Goal: Transaction & Acquisition: Purchase product/service

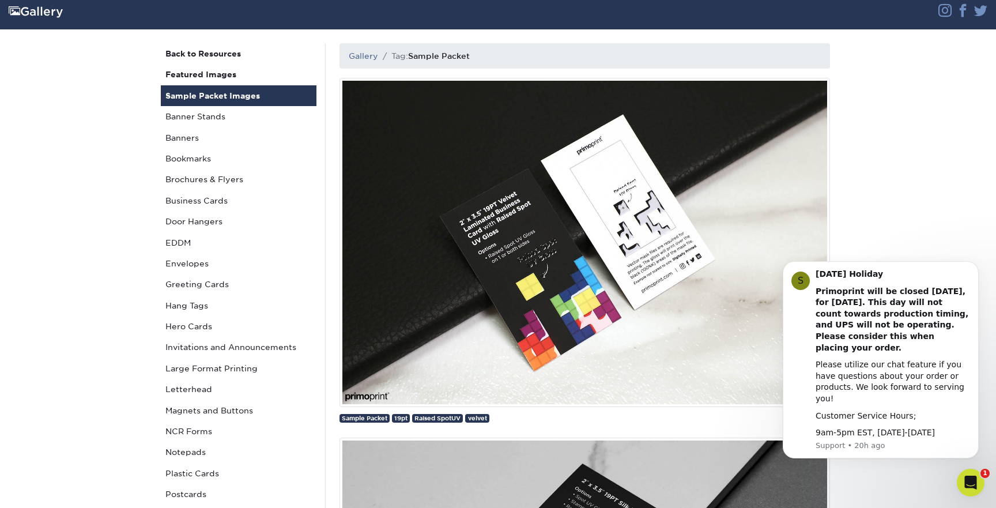
scroll to position [79, 0]
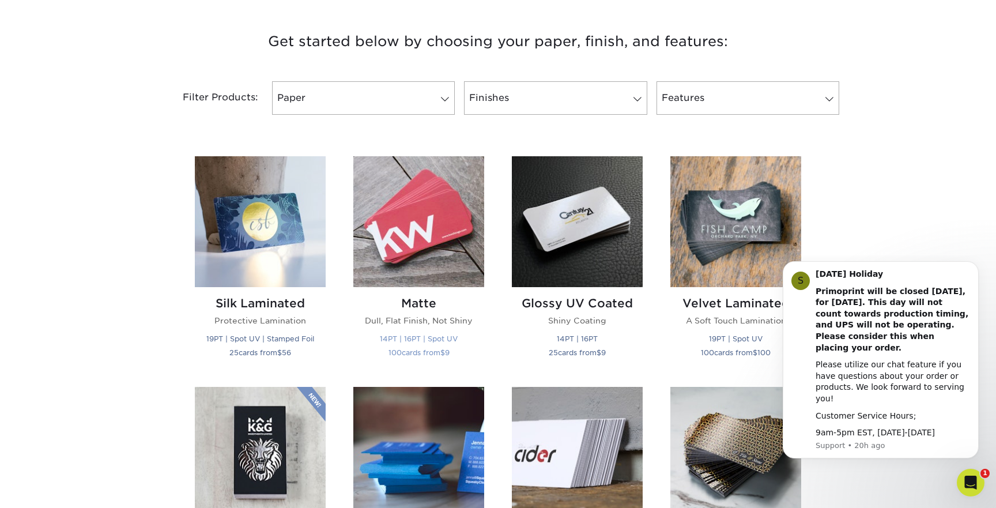
scroll to position [446, 0]
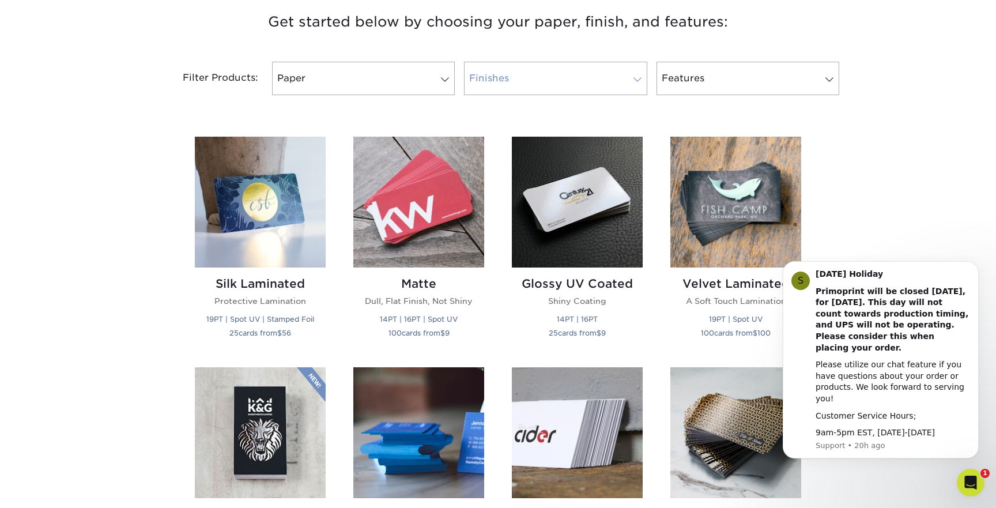
click at [633, 80] on span at bounding box center [637, 79] width 16 height 9
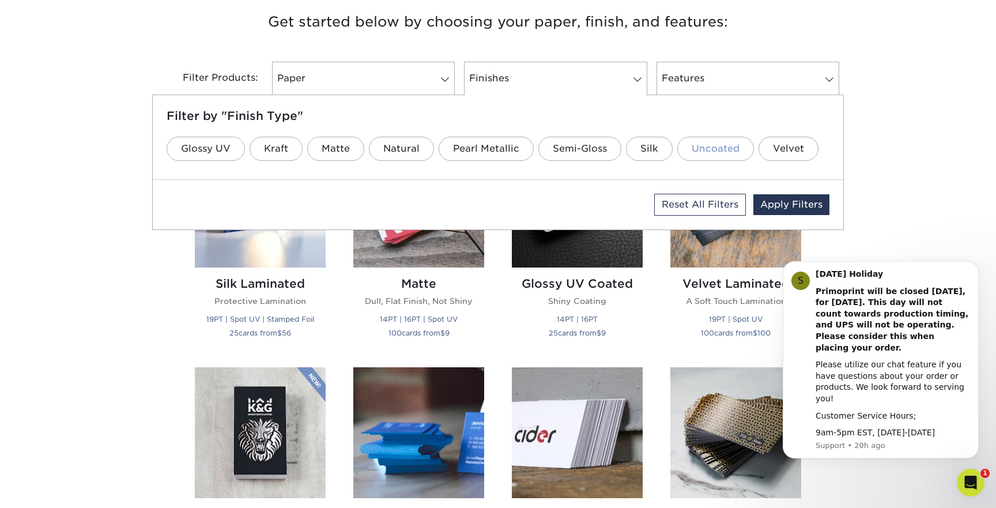
click at [703, 146] on link "Uncoated" at bounding box center [715, 149] width 77 height 24
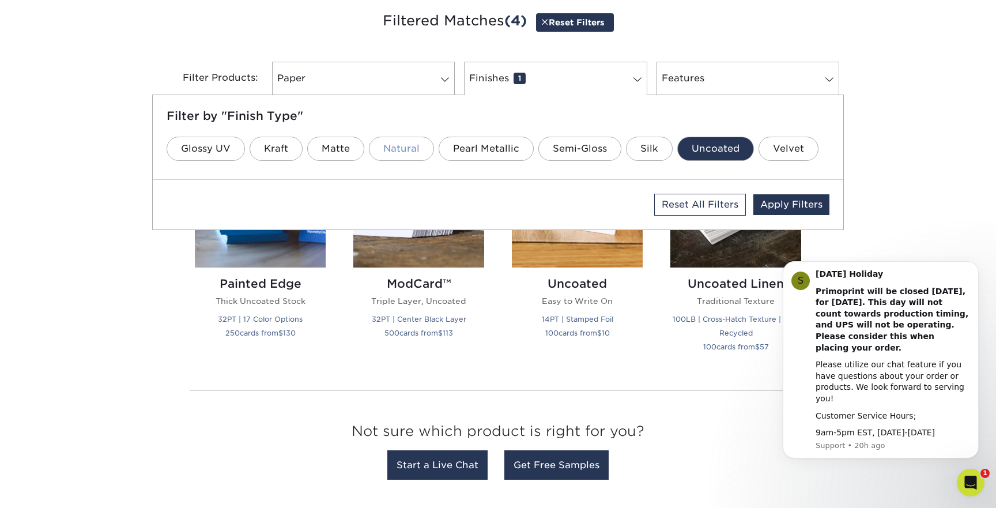
click at [406, 148] on link "Natural" at bounding box center [401, 149] width 65 height 24
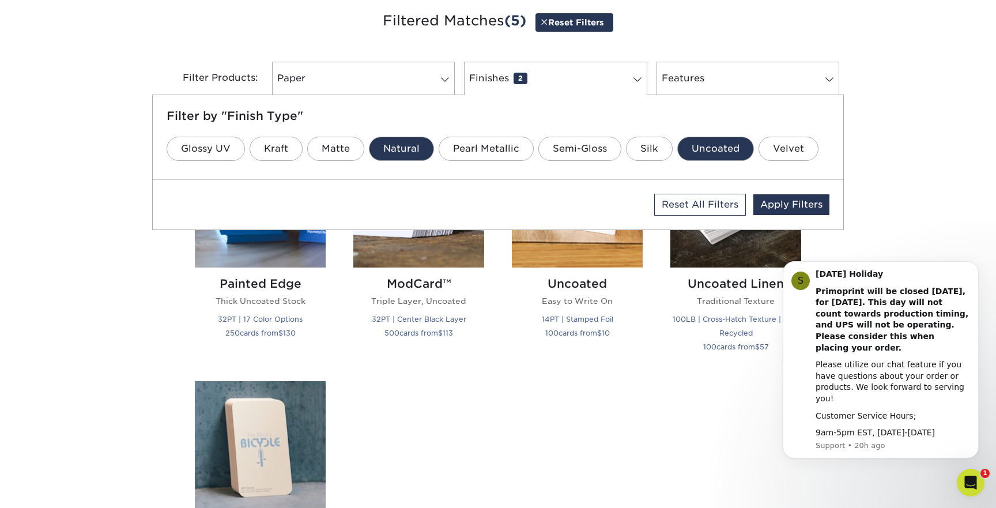
click at [713, 153] on link "Uncoated" at bounding box center [715, 149] width 77 height 24
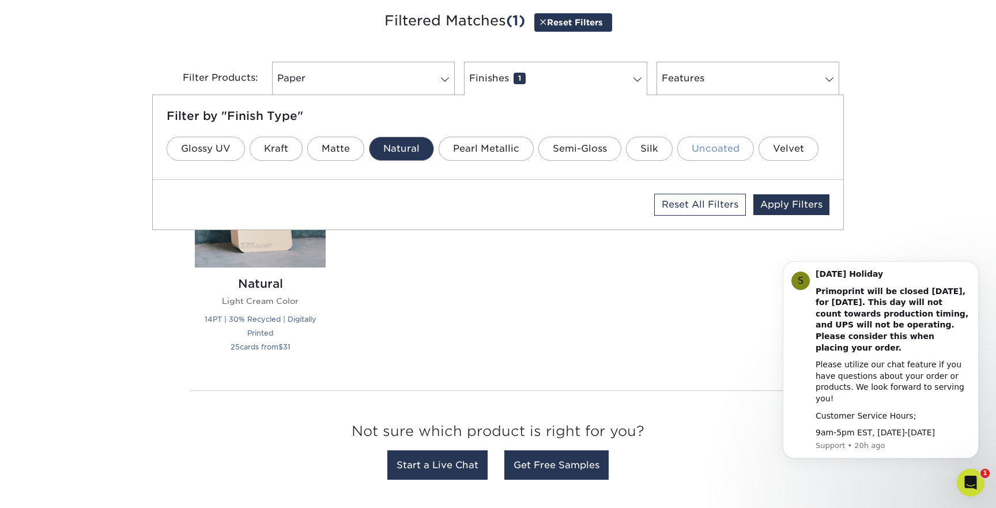
click at [701, 146] on link "Uncoated" at bounding box center [715, 149] width 77 height 24
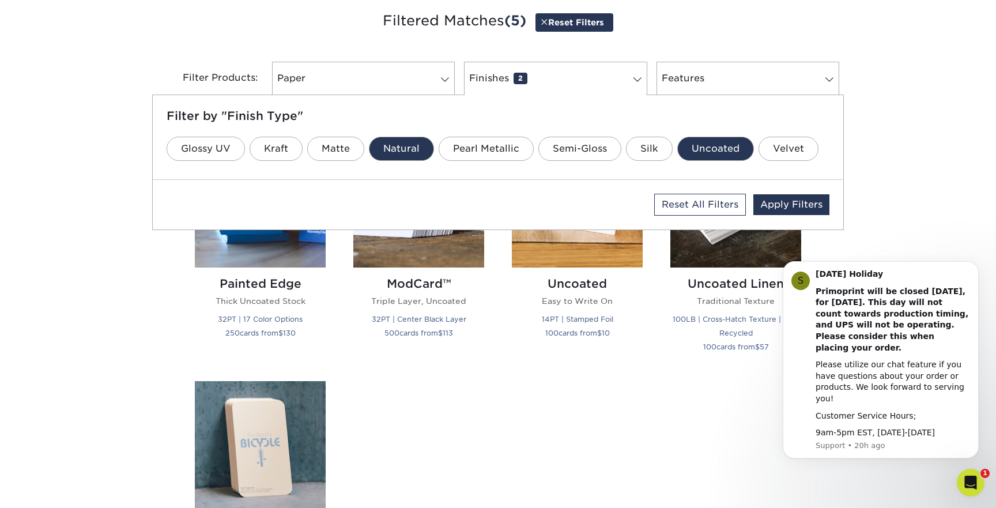
click at [400, 149] on link "Natural" at bounding box center [401, 149] width 65 height 24
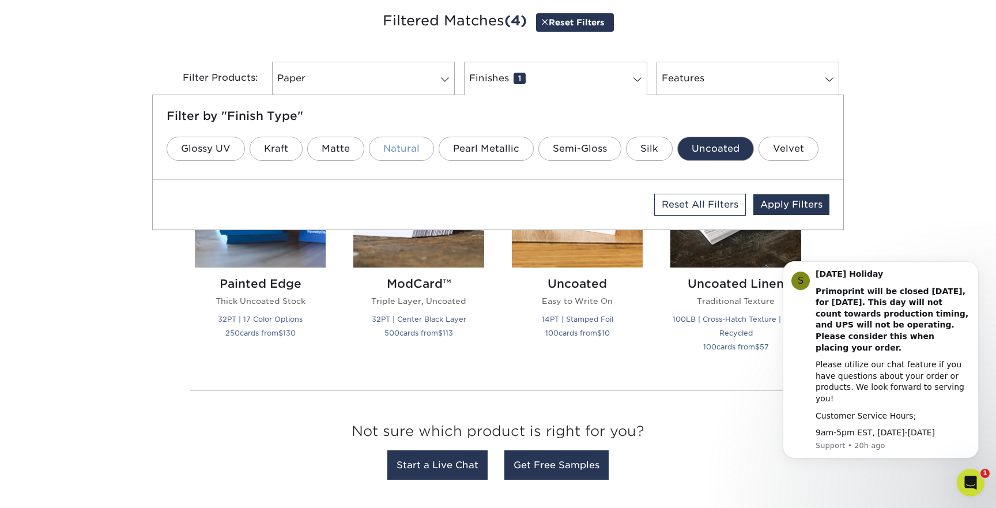
click at [400, 148] on link "Natural" at bounding box center [401, 149] width 65 height 24
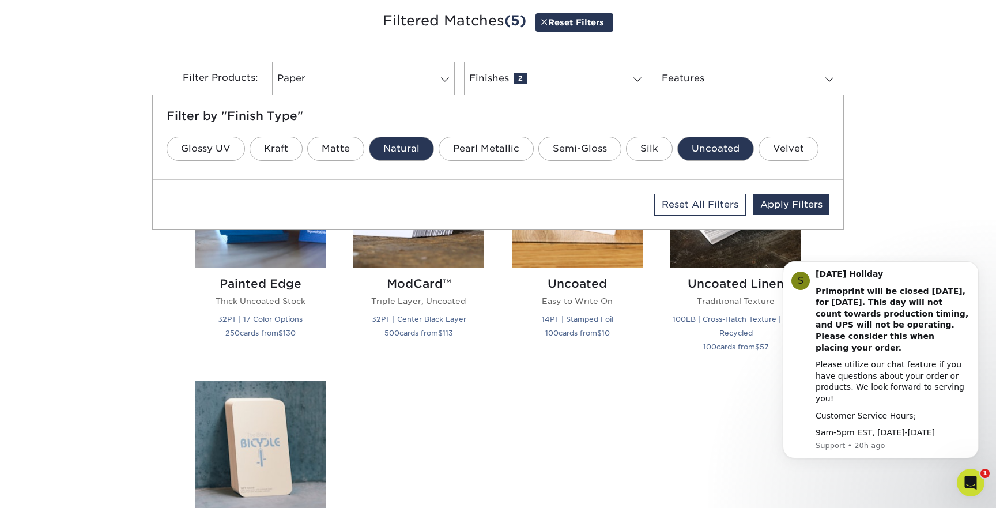
click at [707, 149] on link "Uncoated" at bounding box center [715, 149] width 77 height 24
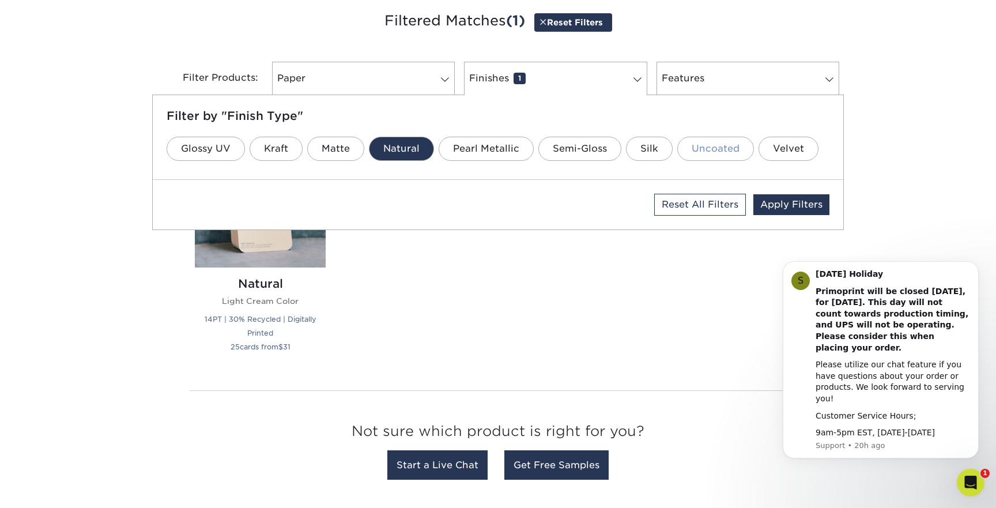
click at [707, 149] on link "Uncoated" at bounding box center [715, 149] width 77 height 24
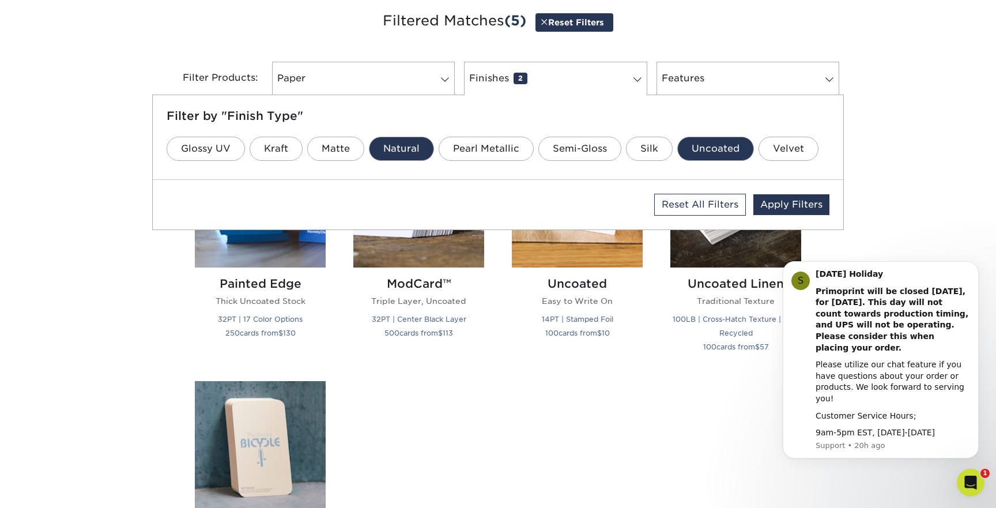
click at [707, 149] on link "Uncoated" at bounding box center [715, 149] width 77 height 24
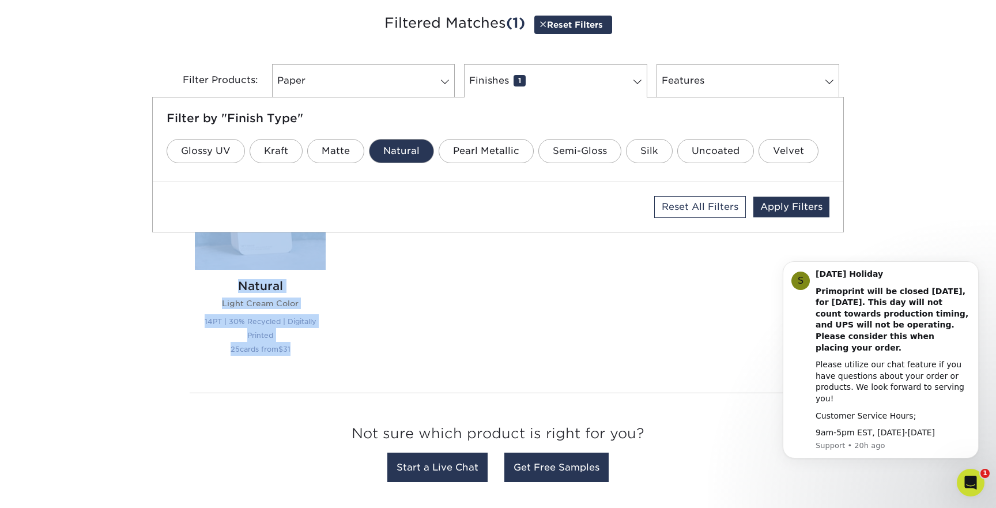
scroll to position [407, 0]
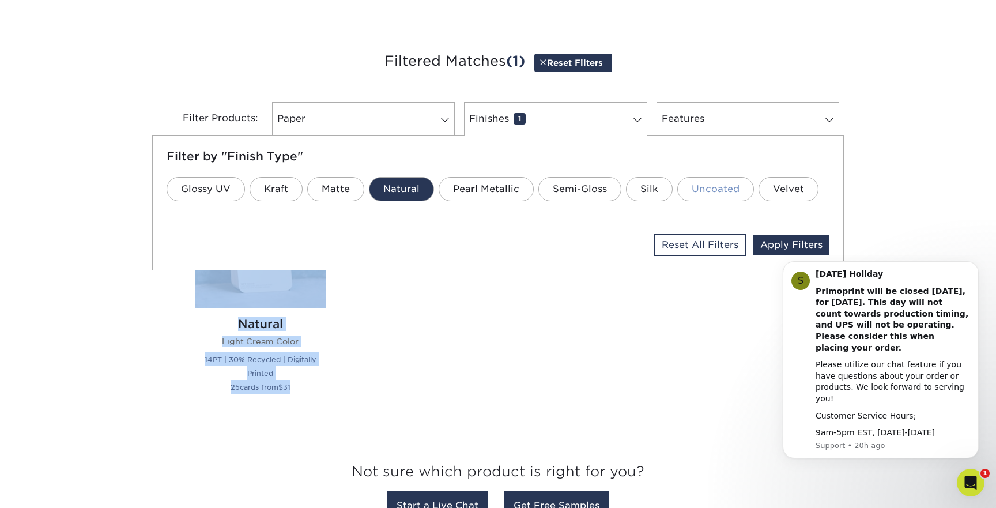
click at [713, 191] on link "Uncoated" at bounding box center [715, 189] width 77 height 24
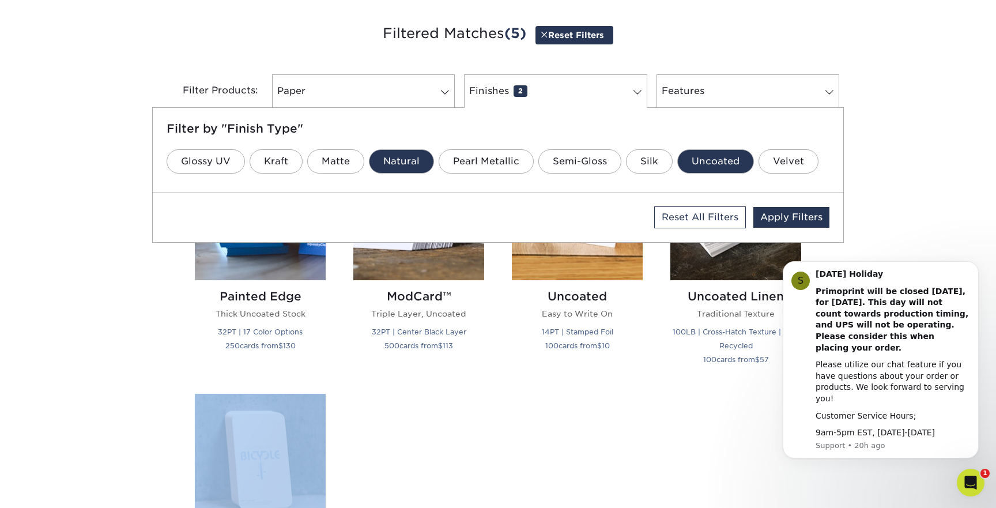
scroll to position [422, 0]
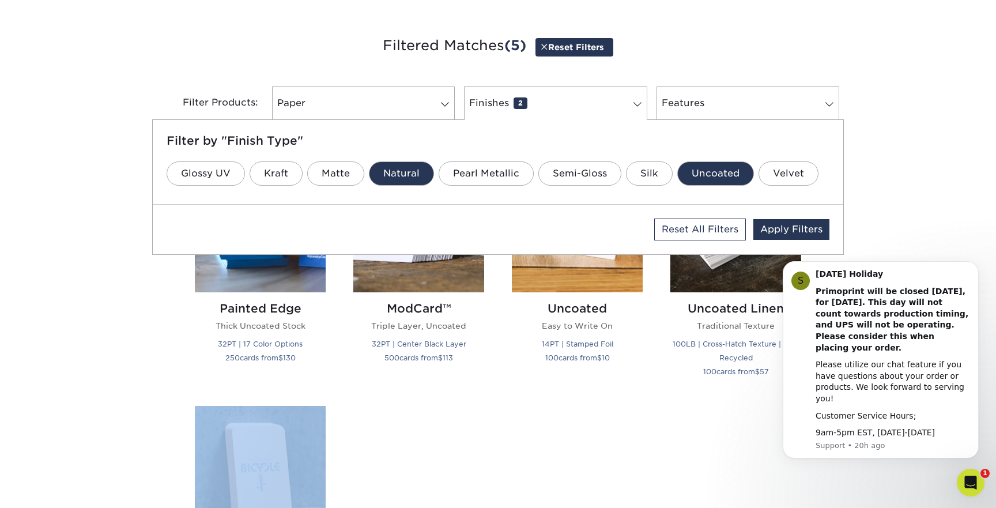
click at [410, 172] on link "Natural" at bounding box center [401, 173] width 65 height 24
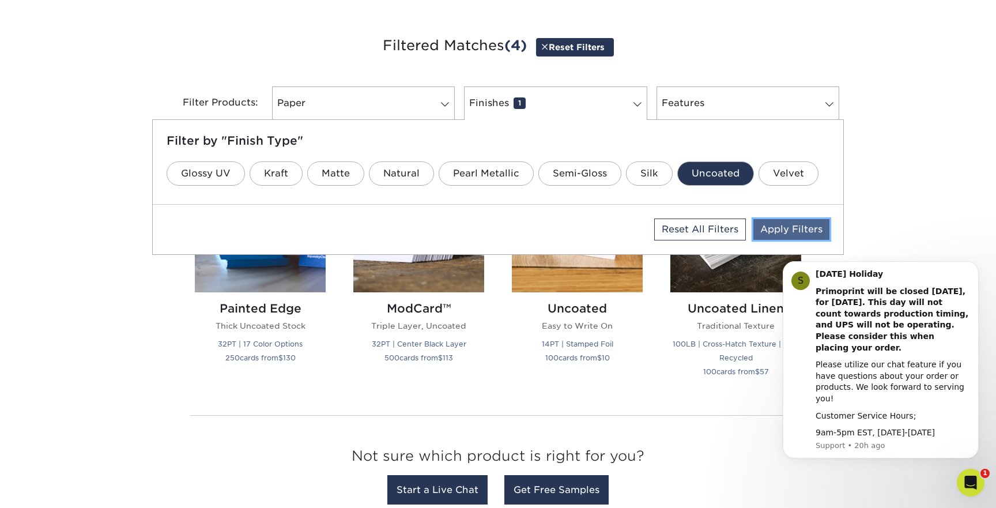
click at [796, 227] on link "Apply Filters" at bounding box center [791, 229] width 76 height 21
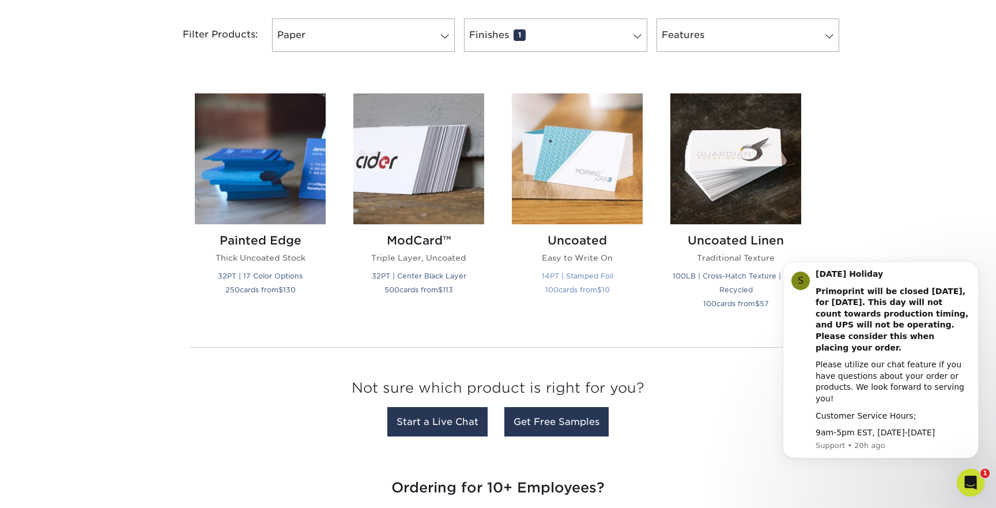
scroll to position [489, 0]
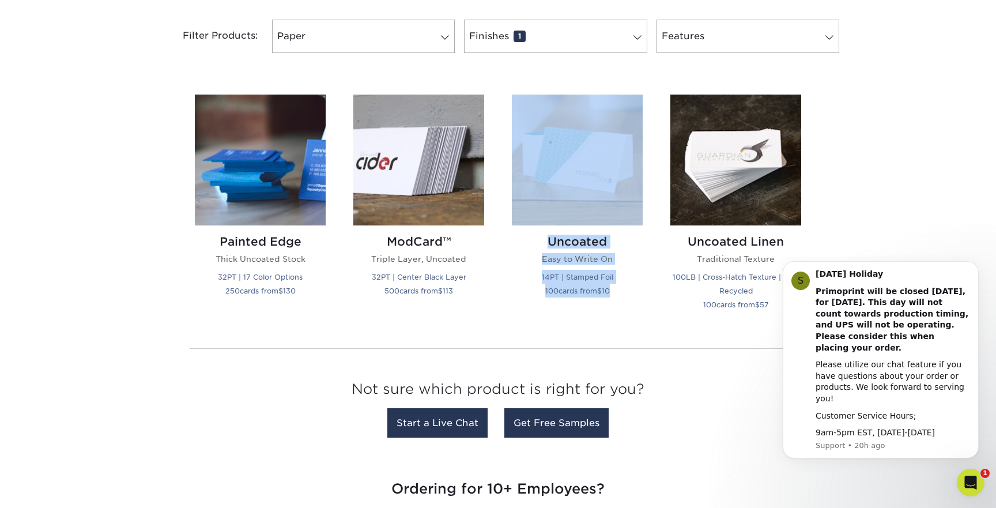
click at [597, 329] on div "Silk Laminated Protective Lamination 19PT | Spot UV | Stamped Foil 25 cards fro…" at bounding box center [498, 210] width 634 height 258
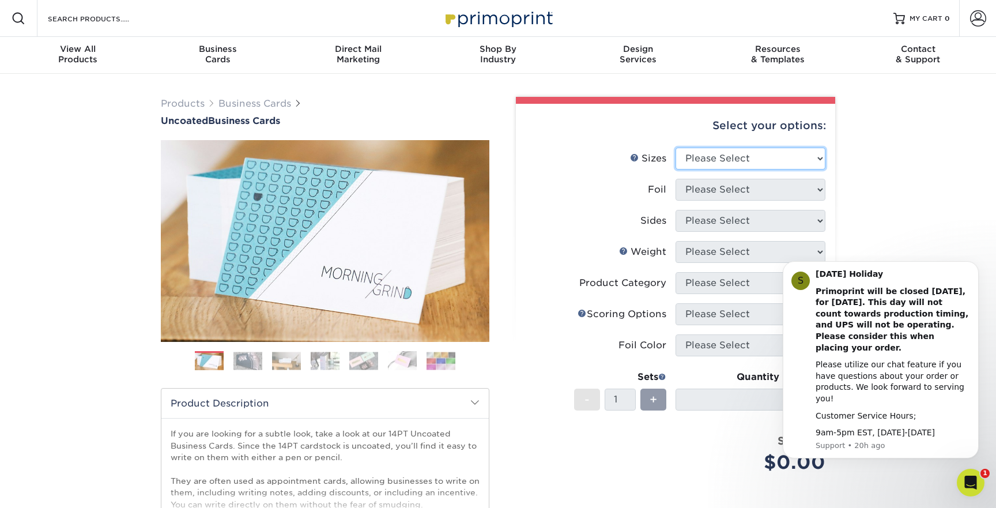
click at [800, 161] on select "Please Select 1.5" x 3.5" - Mini 1.75" x 3.5" - Mini 2" x 3.5" - Standard 2" x …" at bounding box center [750, 158] width 150 height 22
select select "2.00x3.50"
click at [675, 147] on select "Please Select 1.5" x 3.5" - Mini 1.75" x 3.5" - Mini 2" x 3.5" - Standard 2" x …" at bounding box center [750, 158] width 150 height 22
click at [781, 190] on select "Please Select Yes No" at bounding box center [750, 190] width 150 height 22
select select "0"
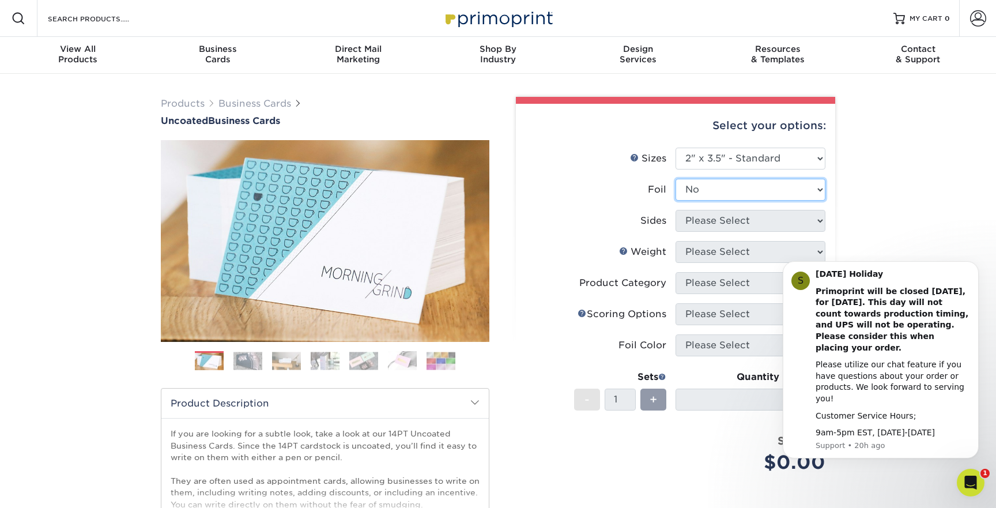
click at [675, 179] on select "Please Select Yes No" at bounding box center [750, 190] width 150 height 22
click at [777, 218] on select "Please Select Print Both Sides Print Both Sides - Foil Back Only Print Both Sid…" at bounding box center [750, 221] width 150 height 22
click at [675, 210] on select "Please Select Print Both Sides Print Front Only" at bounding box center [750, 221] width 150 height 22
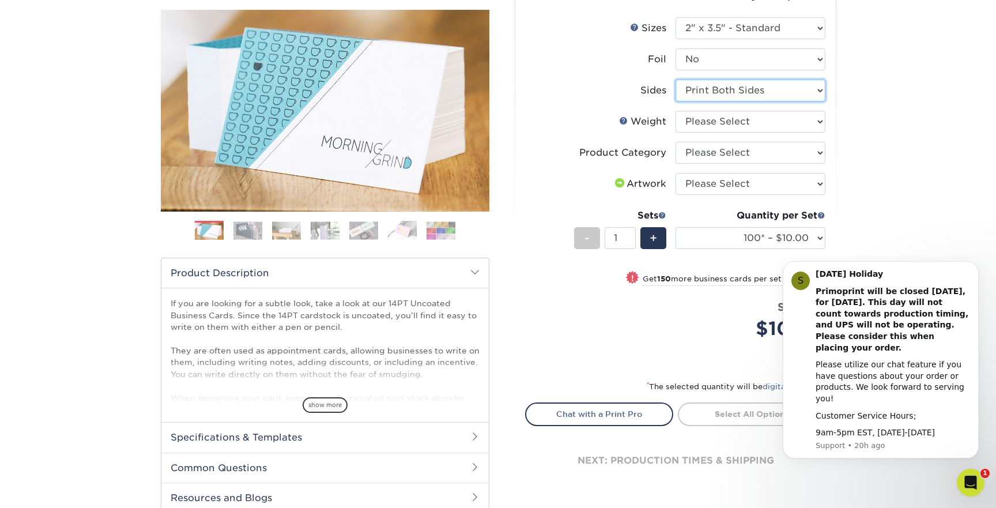
scroll to position [135, 0]
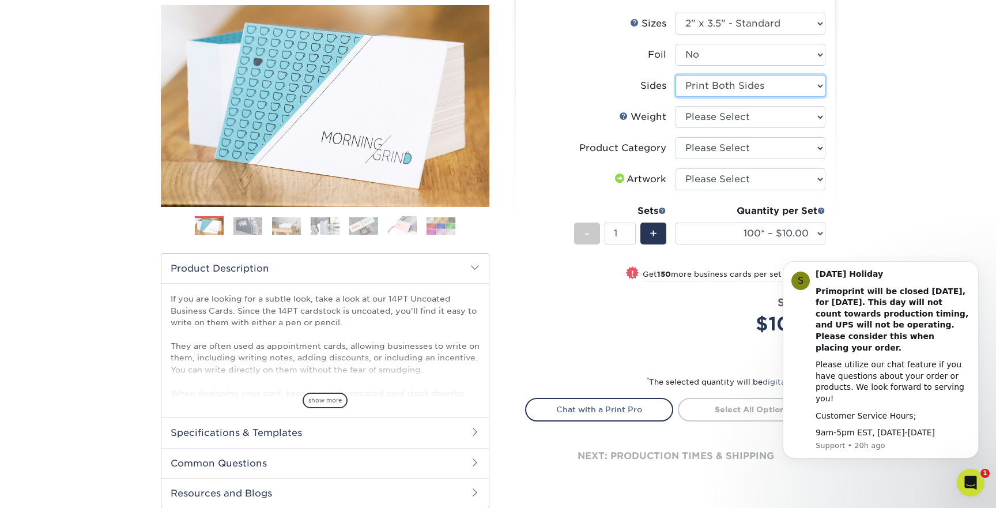
click at [817, 86] on select "Please Select Print Both Sides Print Front Only" at bounding box center [750, 86] width 150 height 22
select select "32d3c223-f82c-492b-b915-ba065a00862f"
click at [675, 75] on select "Please Select Print Both Sides Print Front Only" at bounding box center [750, 86] width 150 height 22
click at [820, 230] on select "100* – $10.00 250* – $23.00 500 – $46.00 1000 – $57.00 2500 – $122.00 5000 – $1…" at bounding box center [750, 233] width 150 height 22
select select "500 – $46.00"
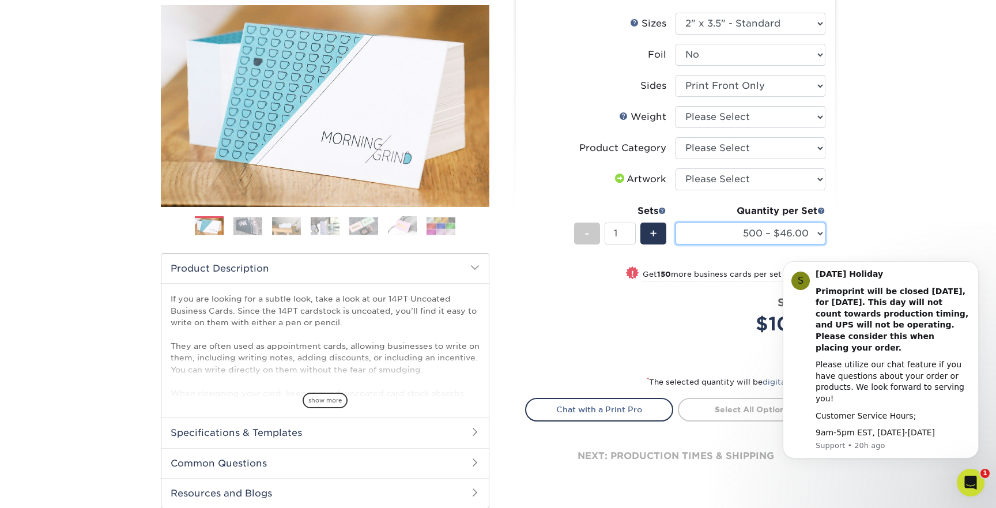
click at [675, 222] on select "100* – $10.00 250* – $23.00 500 – $46.00 1000 – $57.00 2500 – $122.00 5000 – $1…" at bounding box center [750, 233] width 150 height 22
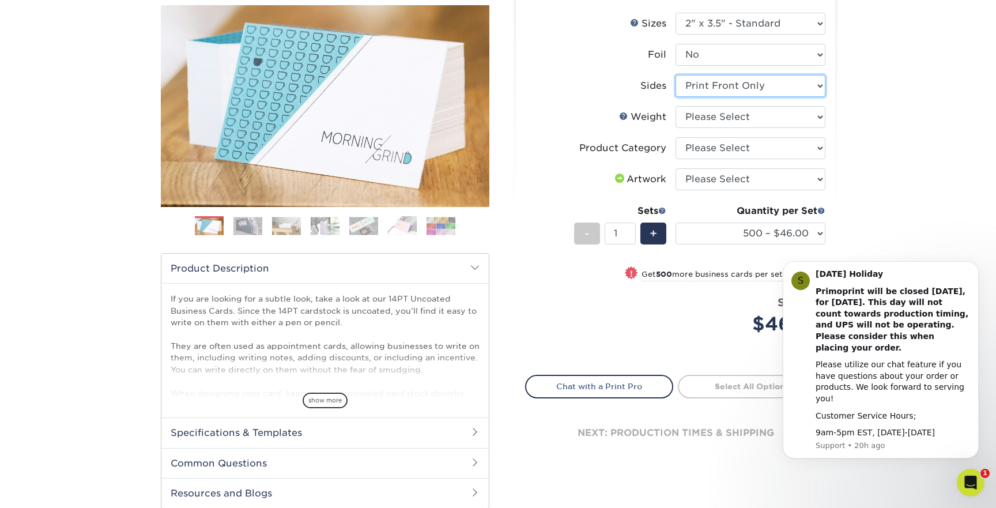
click at [816, 83] on select "Please Select Print Both Sides Print Front Only" at bounding box center [750, 86] width 150 height 22
select select "13abbda7-1d64-4f25-8bb2-c179b224825d"
click at [675, 75] on select "Please Select Print Both Sides Print Front Only" at bounding box center [750, 86] width 150 height 22
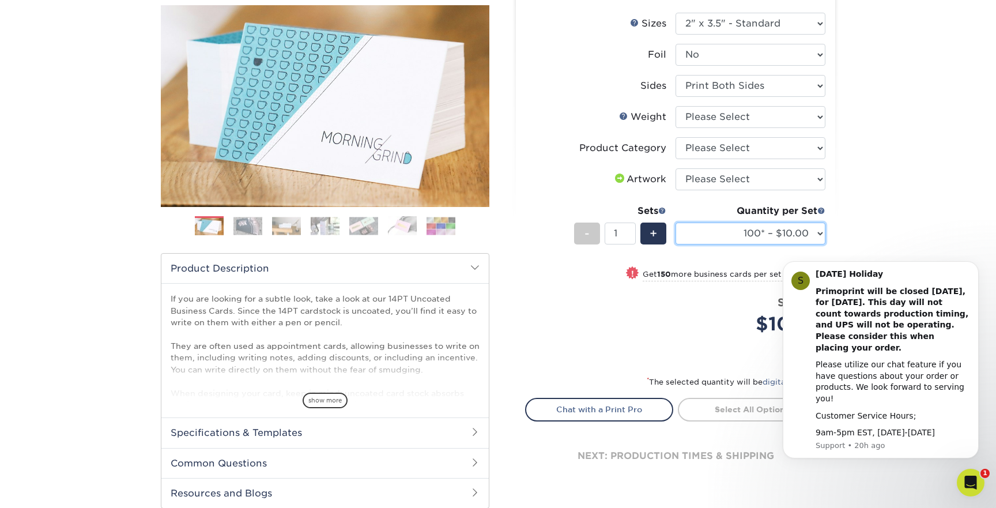
click at [819, 232] on select "100* – $10.00 250* – $25.00 500 – $50.00 1000 – $72.00 2500 – $125.00 5000 – $1…" at bounding box center [750, 233] width 150 height 22
select select "500 – $50.00"
click at [675, 222] on select "100* – $10.00 250* – $25.00 500 – $50.00 1000 – $72.00 2500 – $125.00 5000 – $1…" at bounding box center [750, 233] width 150 height 22
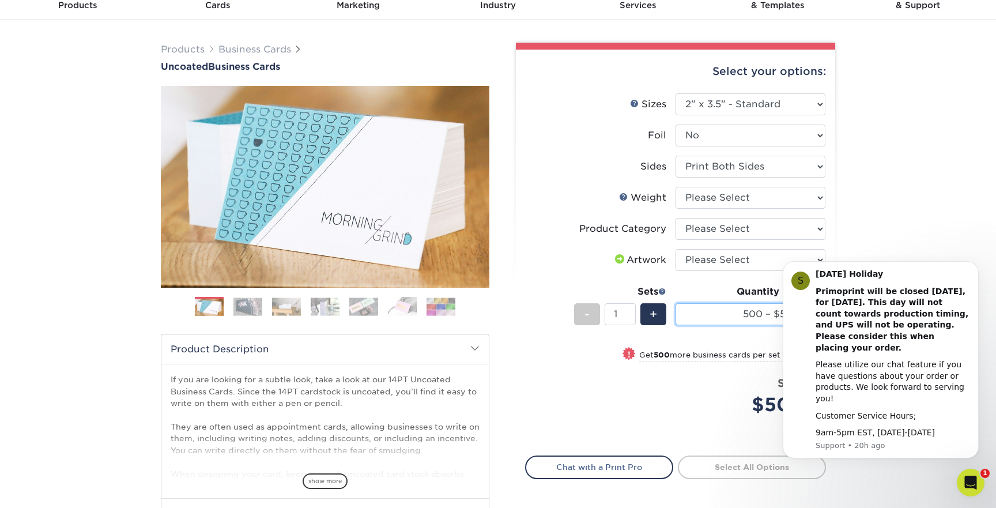
scroll to position [46, 0]
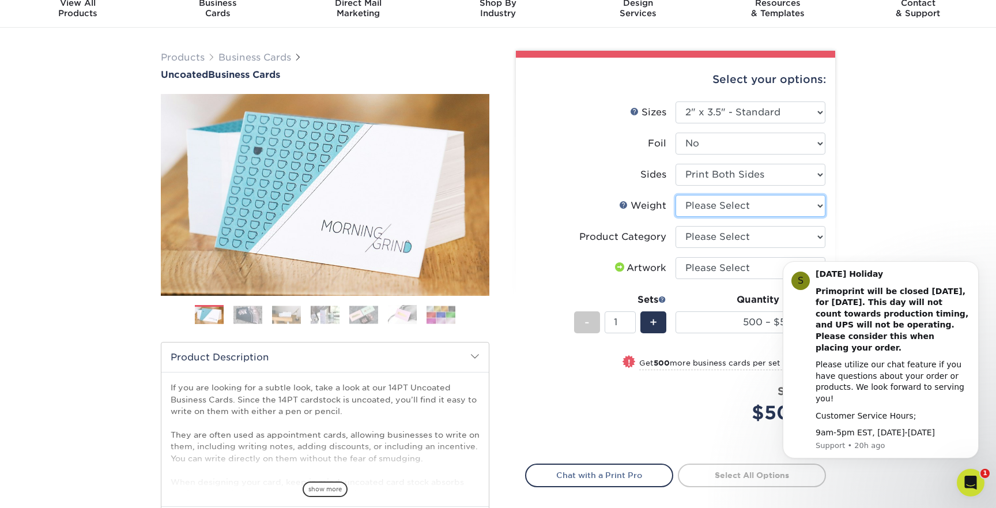
click at [816, 210] on select "Please Select 14PT Uncoated" at bounding box center [750, 206] width 150 height 22
select select "14PT Uncoated"
click at [675, 195] on select "Please Select 14PT Uncoated" at bounding box center [750, 206] width 150 height 22
select select "-1"
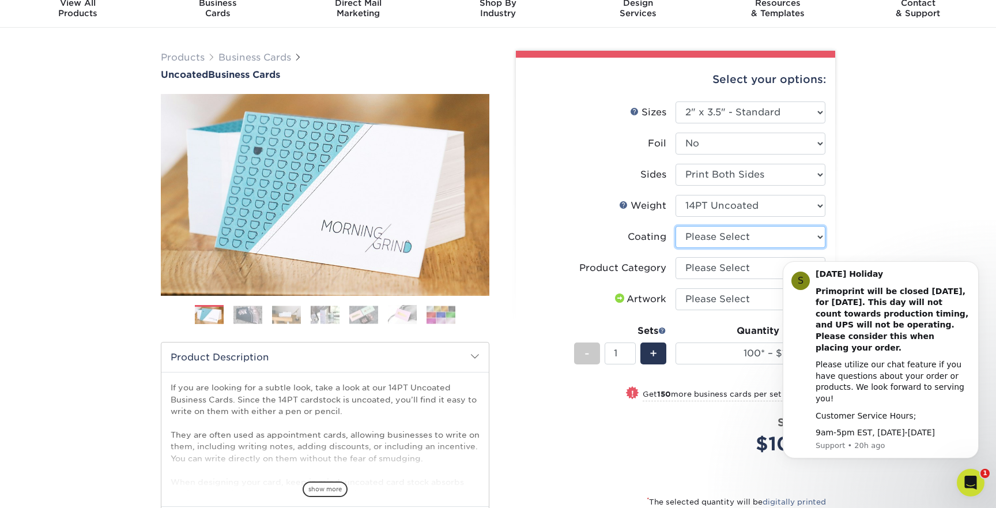
click at [818, 238] on select at bounding box center [750, 237] width 150 height 22
select select "3e7618de-abca-4bda-9f97-8b9129e913d8"
click at [675, 226] on select at bounding box center [750, 237] width 150 height 22
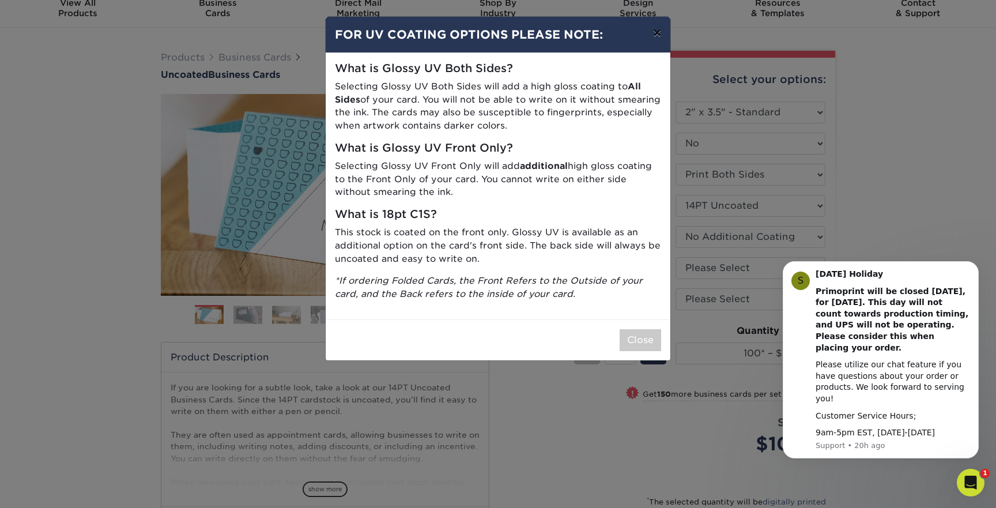
click at [656, 36] on button "×" at bounding box center [657, 33] width 27 height 32
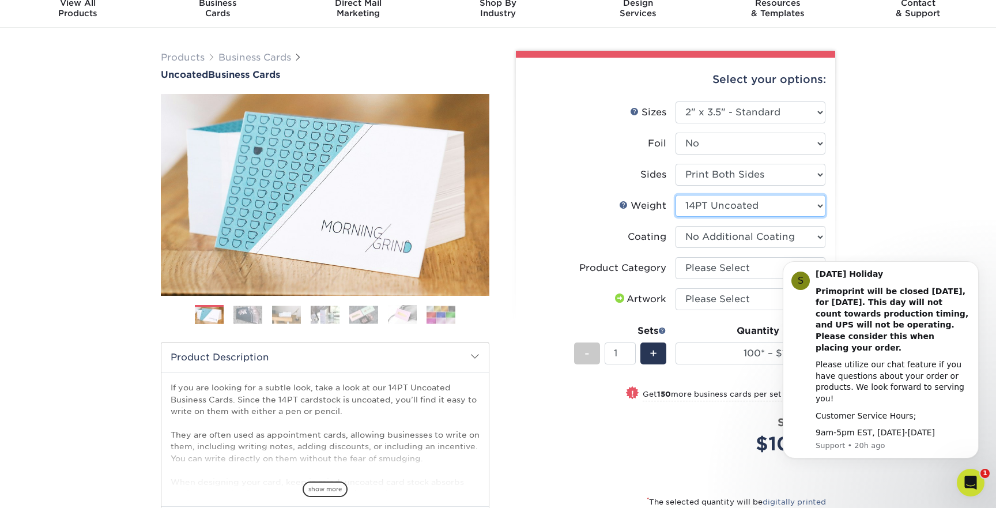
click at [820, 206] on select "Please Select 14PT Uncoated" at bounding box center [750, 206] width 150 height 22
click at [623, 205] on link "Weight Help" at bounding box center [623, 204] width 9 height 9
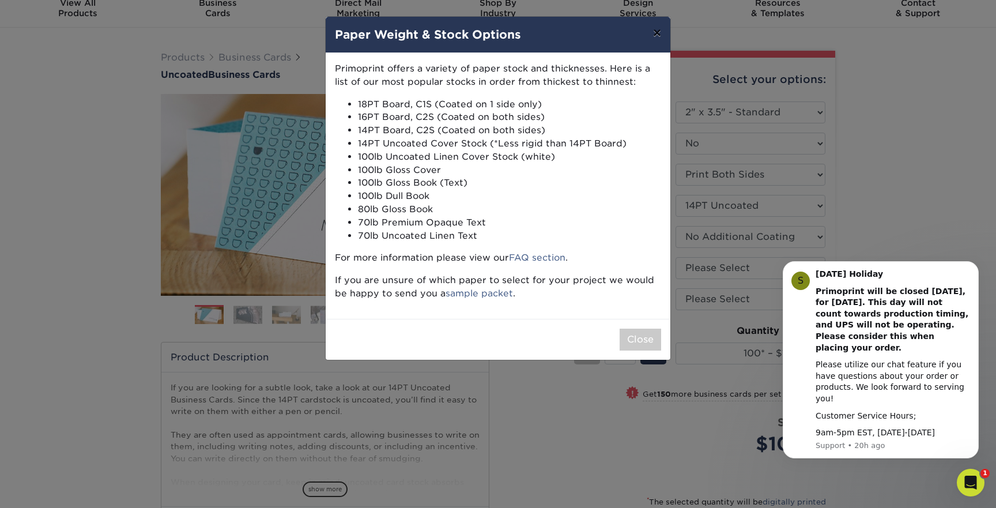
click at [658, 35] on button "×" at bounding box center [657, 33] width 27 height 32
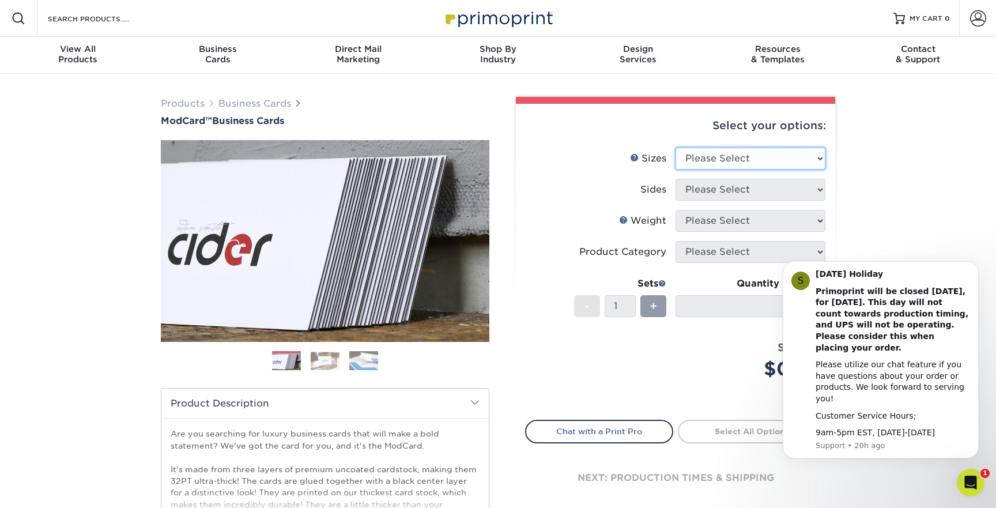
click at [798, 158] on select "Please Select 1.5" x 3.5" - Mini 1.75" x 3.5" - Mini 2" x 2" - Square 2" x 3" -…" at bounding box center [750, 158] width 150 height 22
select select "2.00x3.50"
click at [675, 147] on select "Please Select 1.5" x 3.5" - Mini 1.75" x 3.5" - Mini 2" x 2" - Square 2" x 3" -…" at bounding box center [750, 158] width 150 height 22
click at [794, 192] on select "Please Select Print Both Sides Print Front Only" at bounding box center [750, 190] width 150 height 22
select select "13abbda7-1d64-4f25-8bb2-c179b224825d"
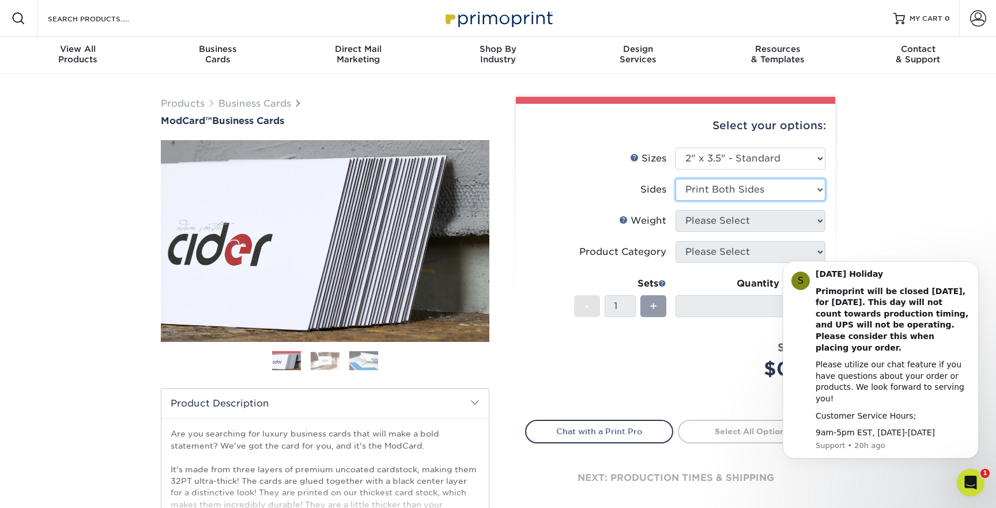
click at [675, 179] on select "Please Select Print Both Sides Print Front Only" at bounding box center [750, 190] width 150 height 22
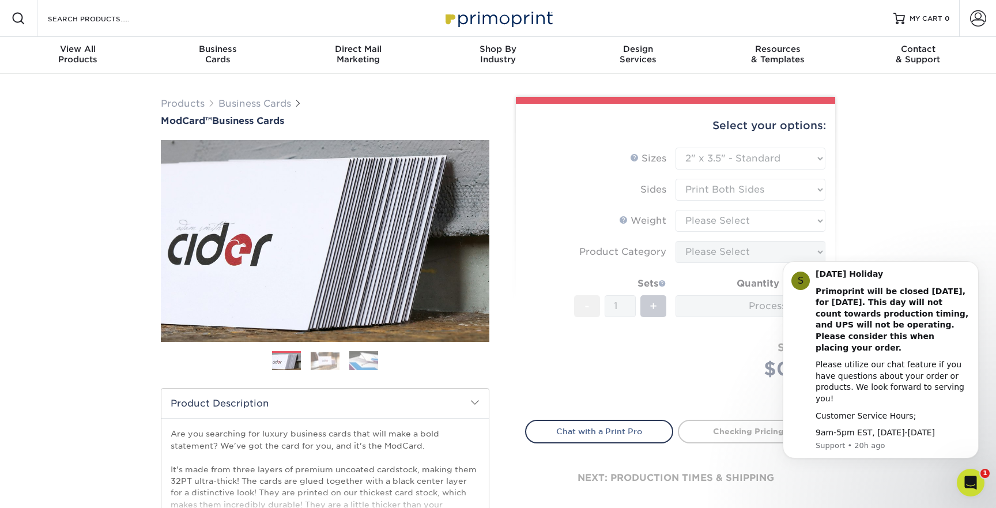
click at [792, 221] on form "Sizes Help Sizes Please Select 1.5" x 3.5" - Mini 1.75" x 3.5" - Mini 2" x 2" -…" at bounding box center [675, 276] width 301 height 259
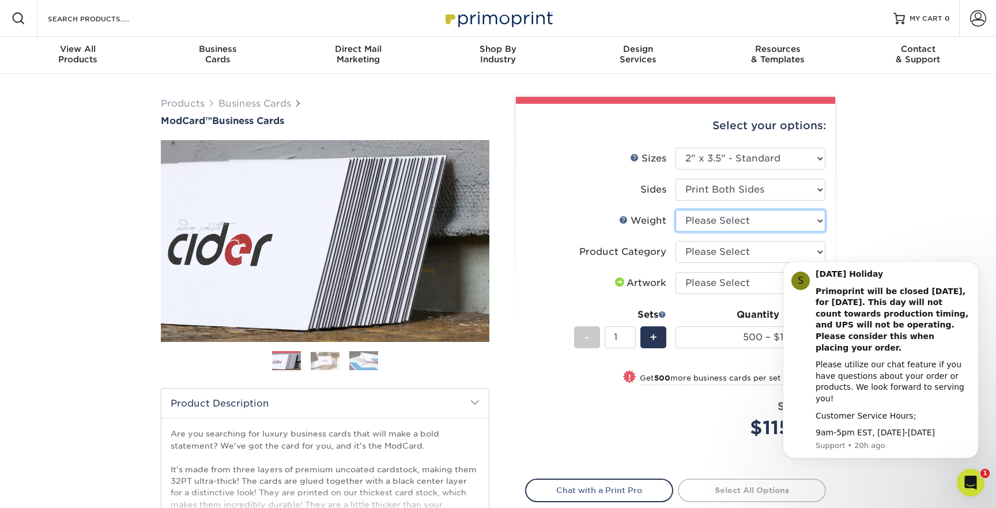
click at [819, 226] on select "Please Select 32PTUCBLK" at bounding box center [750, 221] width 150 height 22
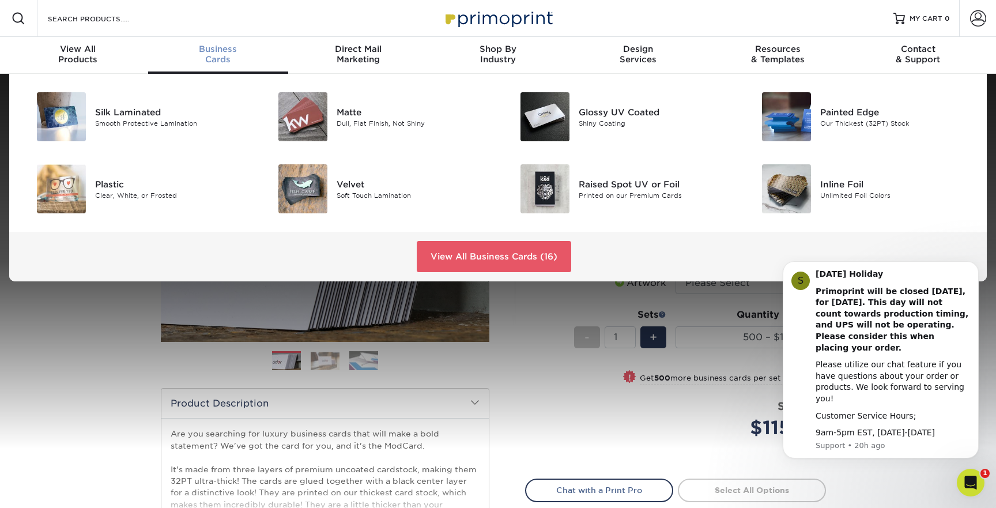
click at [212, 58] on div "Business Cards" at bounding box center [218, 54] width 140 height 21
click at [504, 260] on link "View All Business Cards (16)" at bounding box center [494, 256] width 154 height 31
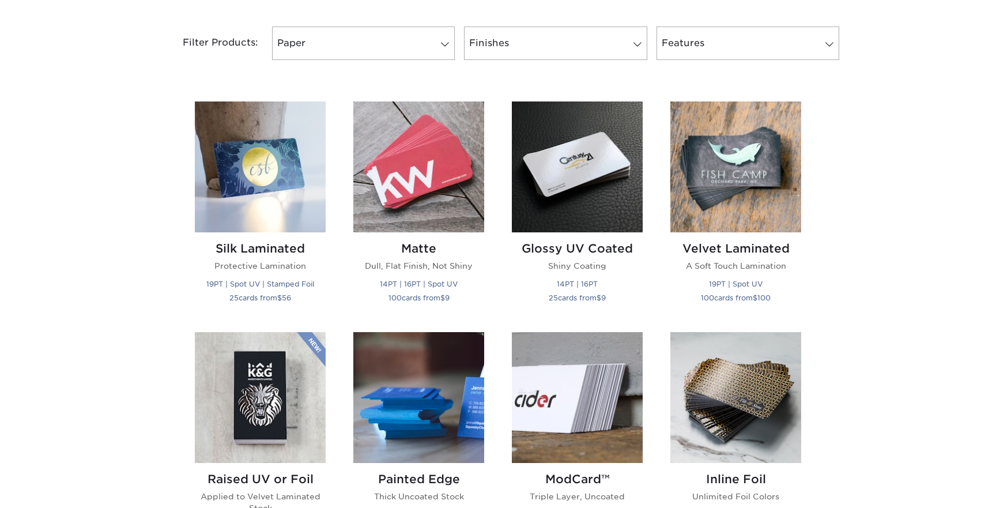
scroll to position [482, 0]
click at [424, 38] on link "Paper" at bounding box center [363, 42] width 183 height 33
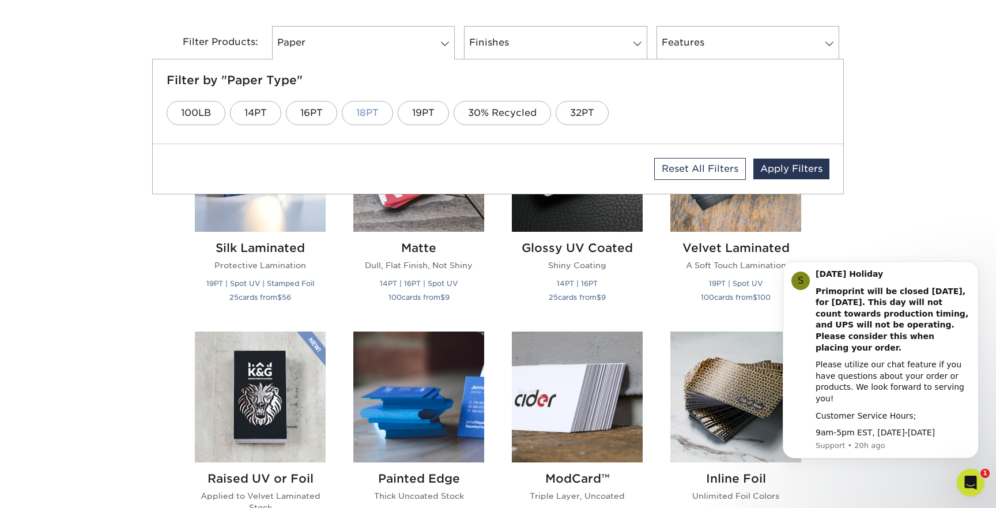
scroll to position [0, 0]
click at [375, 116] on link "18PT" at bounding box center [367, 113] width 51 height 24
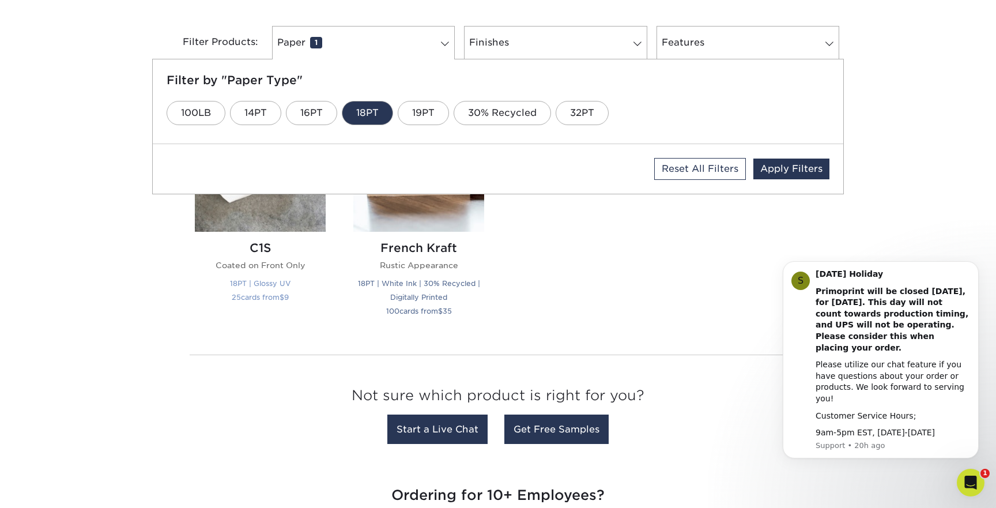
click at [260, 234] on div "C1S Coated on Front Only 18PT | Glossy UV 25 cards from $ 9" at bounding box center [260, 274] width 131 height 85
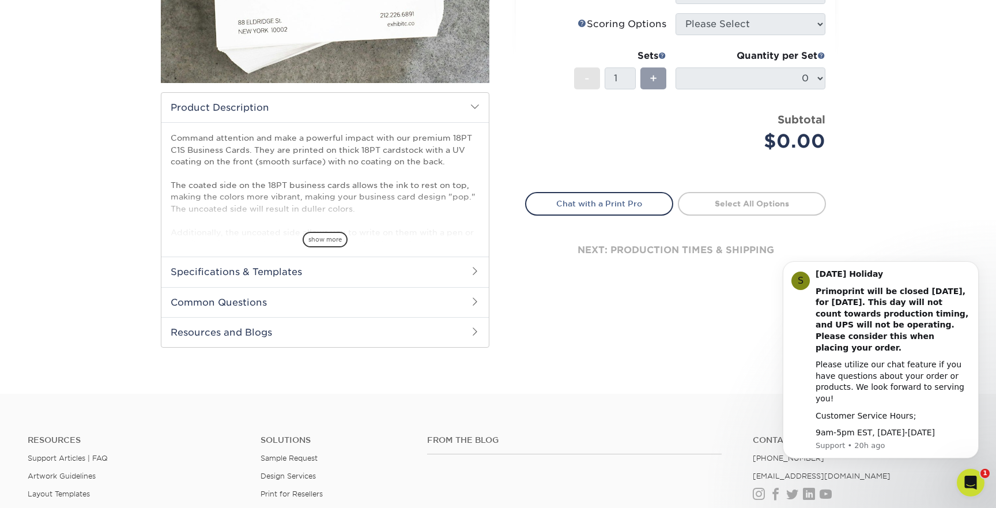
scroll to position [263, 0]
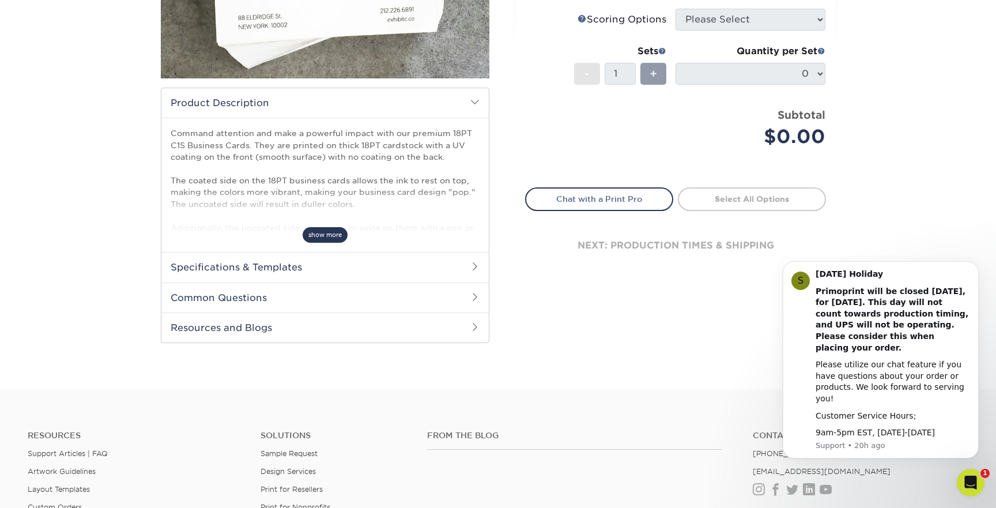
click at [322, 237] on span "show more" at bounding box center [324, 235] width 45 height 16
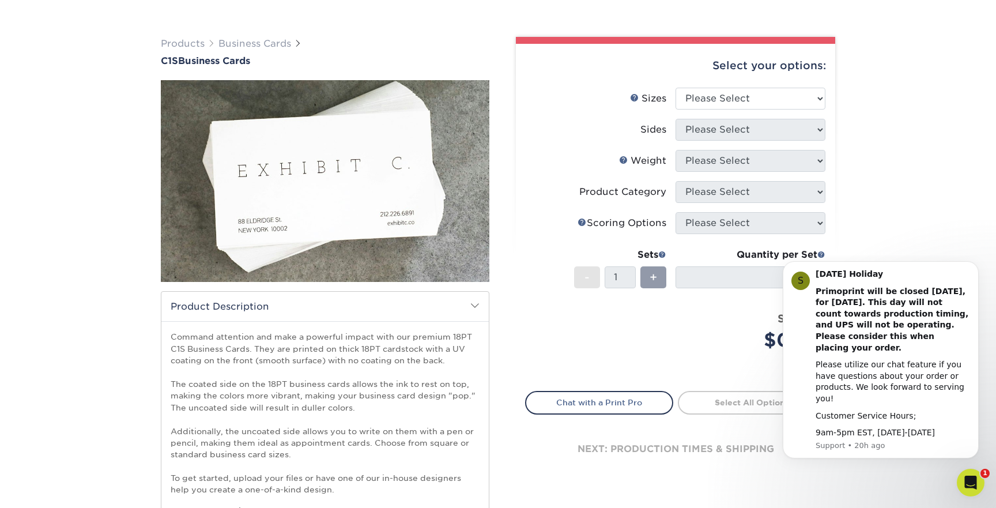
scroll to position [62, 0]
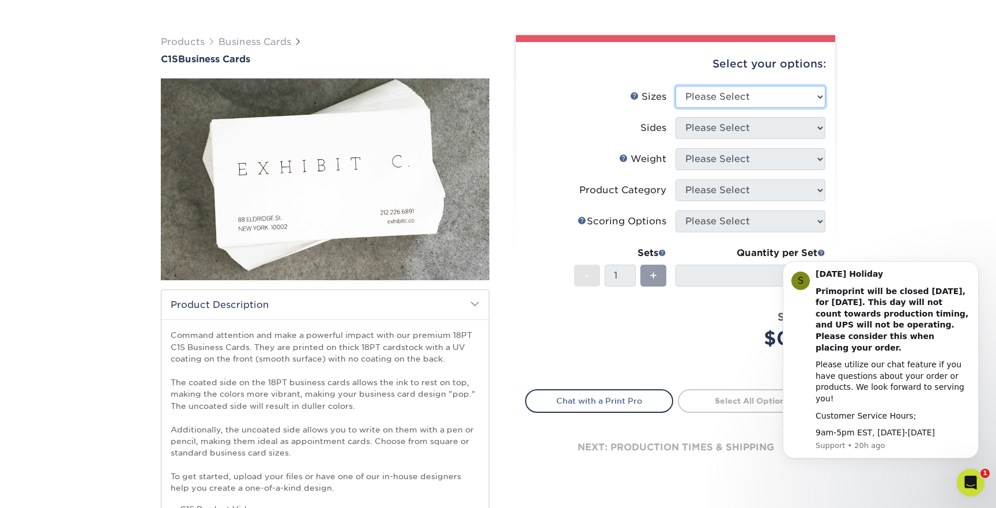
click at [807, 97] on select "Please Select 2" x 3.5" - Standard 2.125" x 3.375" - European 2.5" x 2.5" - Squ…" at bounding box center [750, 97] width 150 height 22
select select "2.00x3.50"
click at [675, 86] on select "Please Select 2" x 3.5" - Standard 2.125" x 3.375" - European 2.5" x 2.5" - Squ…" at bounding box center [750, 97] width 150 height 22
click at [807, 128] on select "Please Select Print Both Sides Print Front Only" at bounding box center [750, 128] width 150 height 22
select select "13abbda7-1d64-4f25-8bb2-c179b224825d"
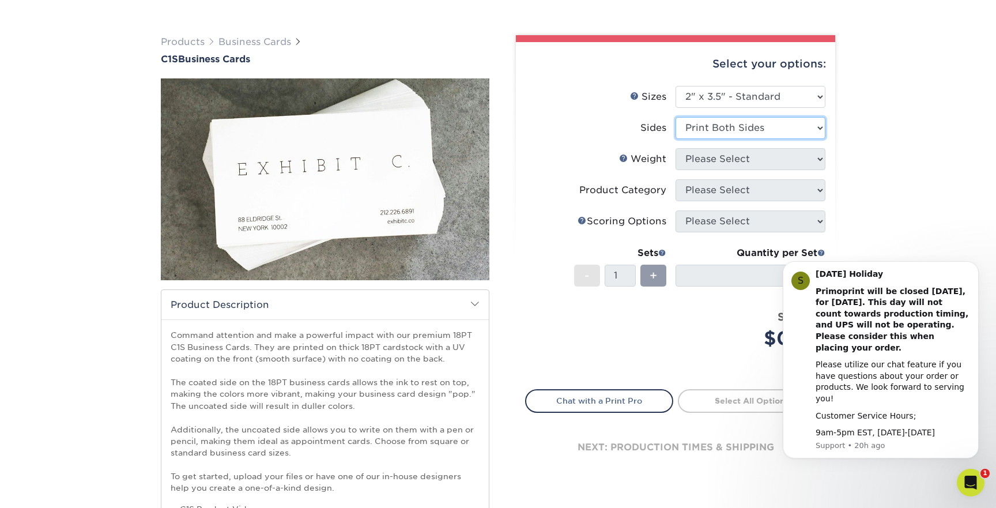
click at [675, 117] on select "Please Select Print Both Sides Print Front Only" at bounding box center [750, 128] width 150 height 22
click at [817, 161] on select "Please Select 18PT C1S" at bounding box center [750, 159] width 150 height 22
select select "18PTC1S"
click at [675, 148] on select "Please Select 18PT C1S" at bounding box center [750, 159] width 150 height 22
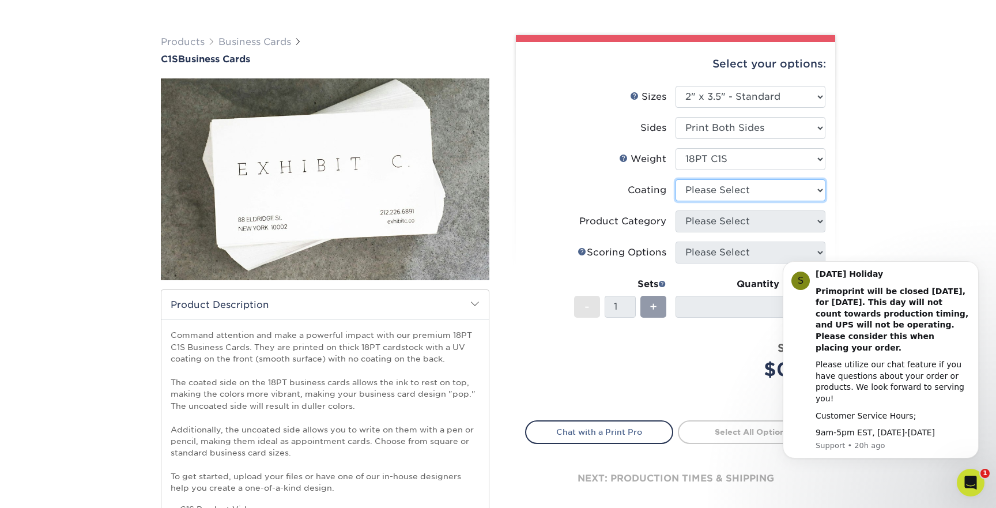
click at [806, 191] on select at bounding box center [750, 190] width 150 height 22
click at [675, 179] on select at bounding box center [750, 190] width 150 height 22
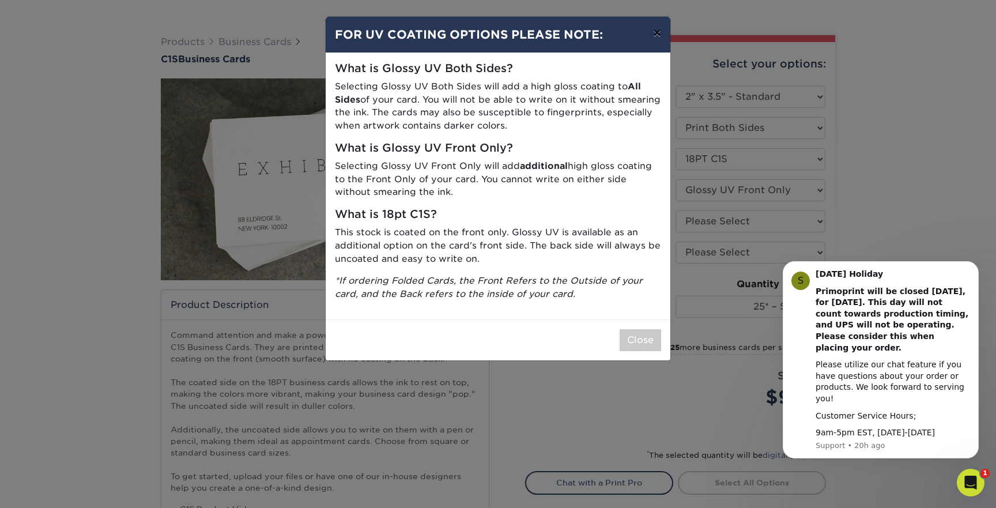
click at [659, 34] on button "×" at bounding box center [657, 33] width 27 height 32
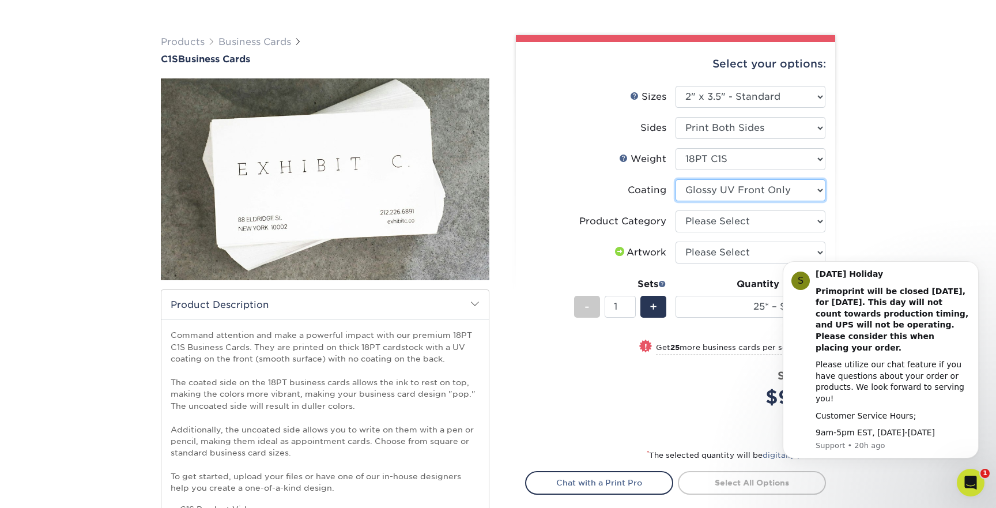
click at [819, 191] on select at bounding box center [750, 190] width 150 height 22
select select "3e7618de-abca-4bda-9f97-8b9129e913d8"
click at [675, 179] on select at bounding box center [750, 190] width 150 height 22
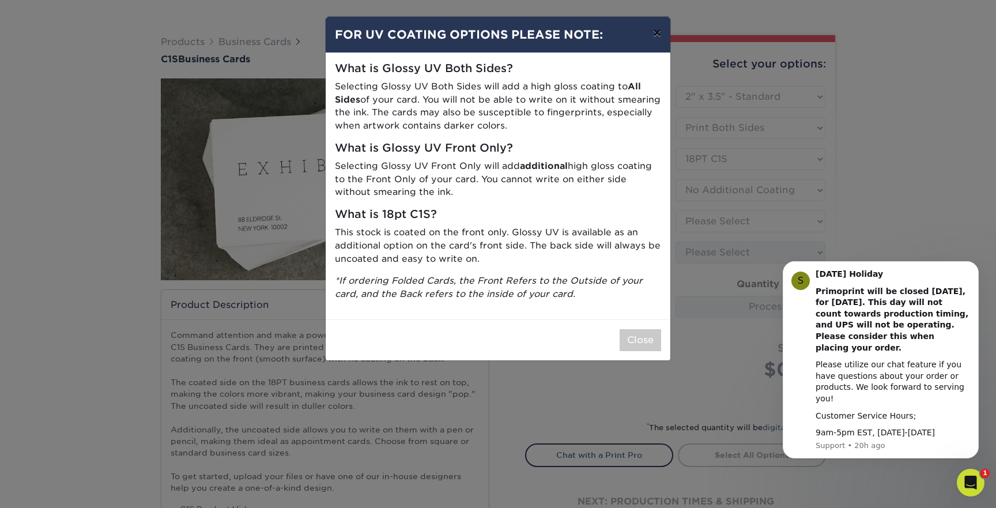
click at [658, 36] on button "×" at bounding box center [657, 33] width 27 height 32
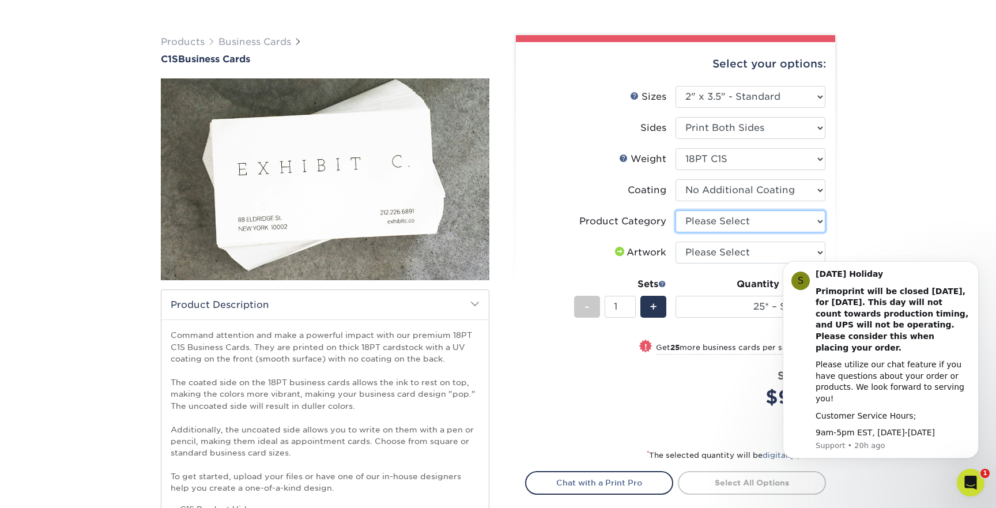
click at [818, 220] on select "Please Select Business Cards" at bounding box center [750, 221] width 150 height 22
select select "3b5148f1-0588-4f88-a218-97bcfdce65c1"
click at [675, 210] on select "Please Select Business Cards" at bounding box center [750, 221] width 150 height 22
click at [821, 253] on select "Please Select I will upload files I need a design - $100" at bounding box center [750, 252] width 150 height 22
select select "upload"
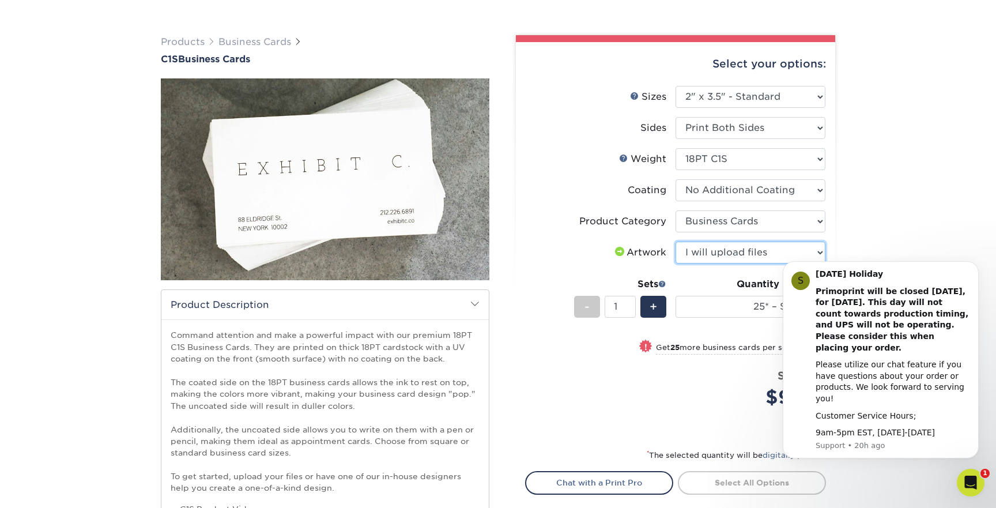
click at [675, 241] on select "Please Select I will upload files I need a design - $100" at bounding box center [750, 252] width 150 height 22
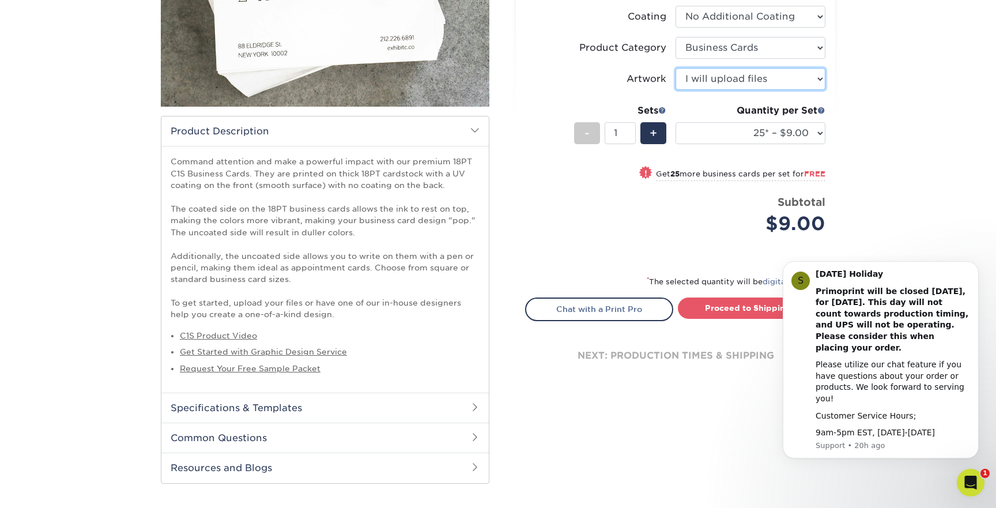
scroll to position [232, 0]
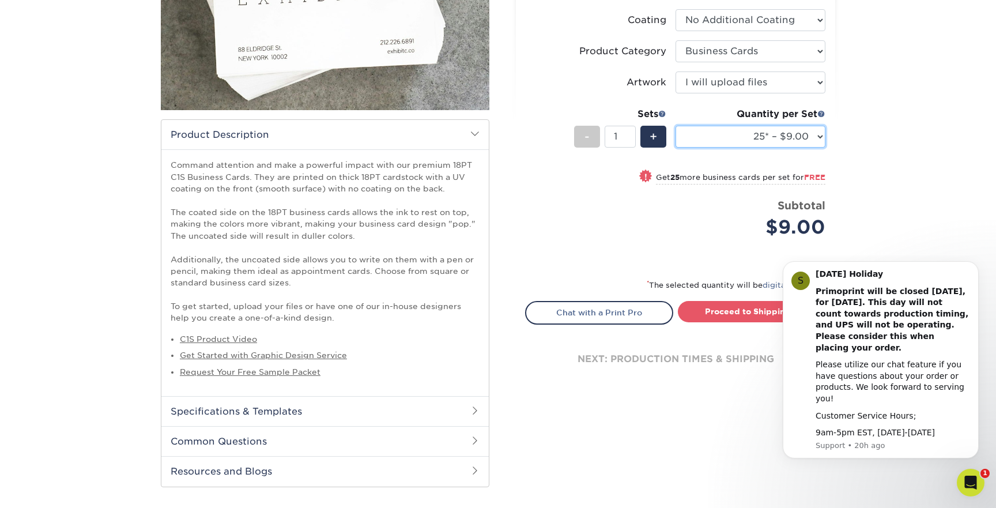
click at [821, 133] on select "25* – $9.00 50* – $9.00 75* – $9.00 100* – $9.00 250* – $19.00 500 – $37.00 100…" at bounding box center [750, 137] width 150 height 22
select select "100* – $9.00"
click at [675, 126] on select "25* – $9.00 50* – $9.00 75* – $9.00 100* – $9.00 250* – $19.00 500 – $37.00 100…" at bounding box center [750, 137] width 150 height 22
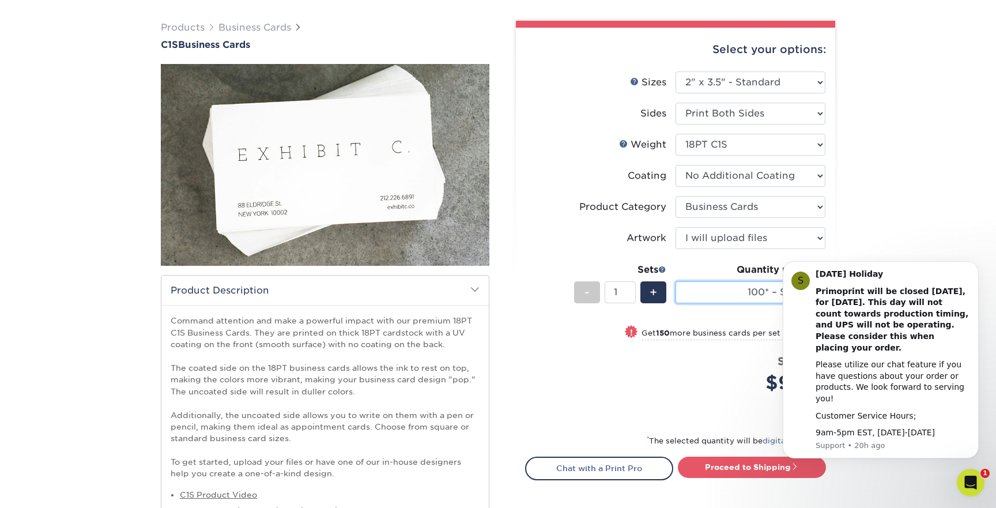
scroll to position [73, 0]
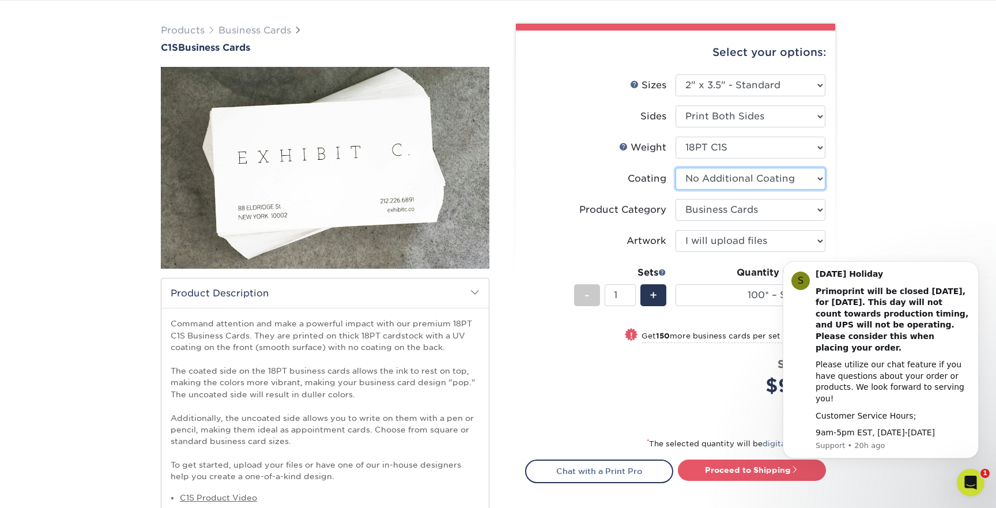
click at [816, 179] on select at bounding box center [750, 179] width 150 height 22
select select "1e8116af-acfc-44b1-83dc-8181aa338834"
click at [675, 168] on select at bounding box center [750, 179] width 150 height 22
select select "-1"
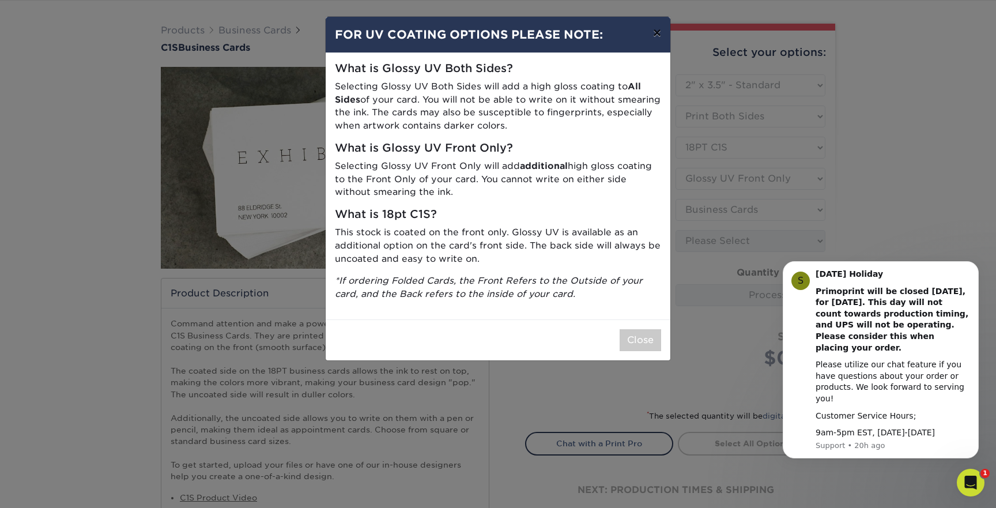
click at [657, 37] on button "×" at bounding box center [657, 33] width 27 height 32
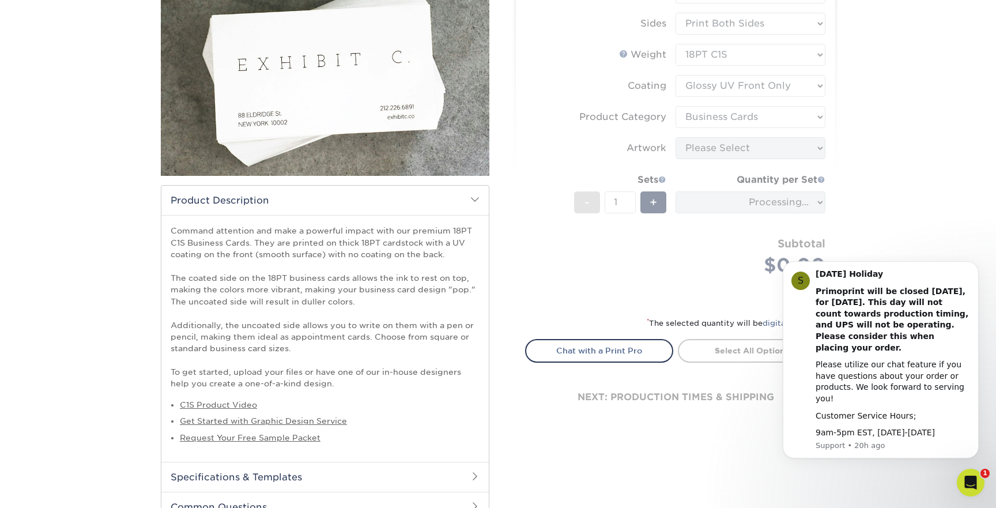
scroll to position [207, 0]
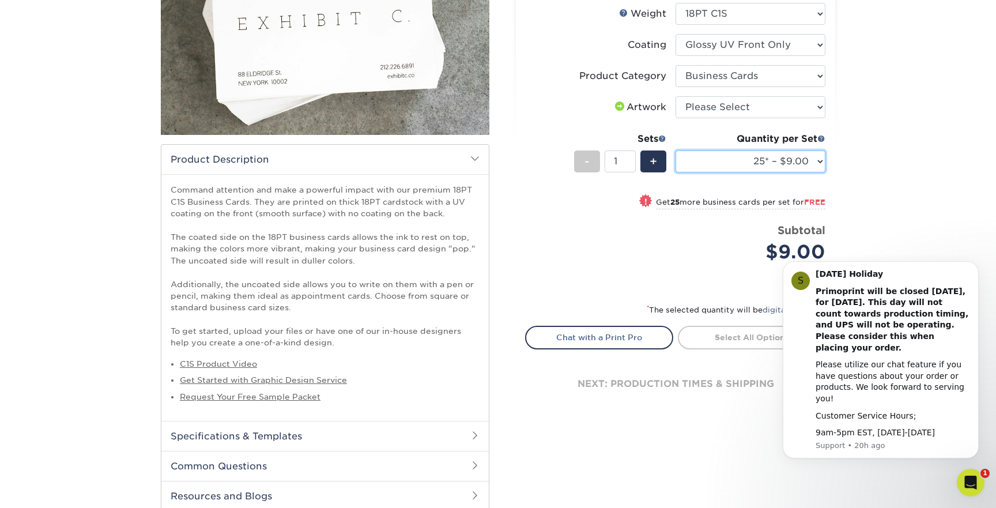
click at [818, 161] on select "25* – $9.00 50* – $9.00 75* – $9.00 100* – $9.00 250* – $20.00 500 – $39.00 100…" at bounding box center [750, 161] width 150 height 22
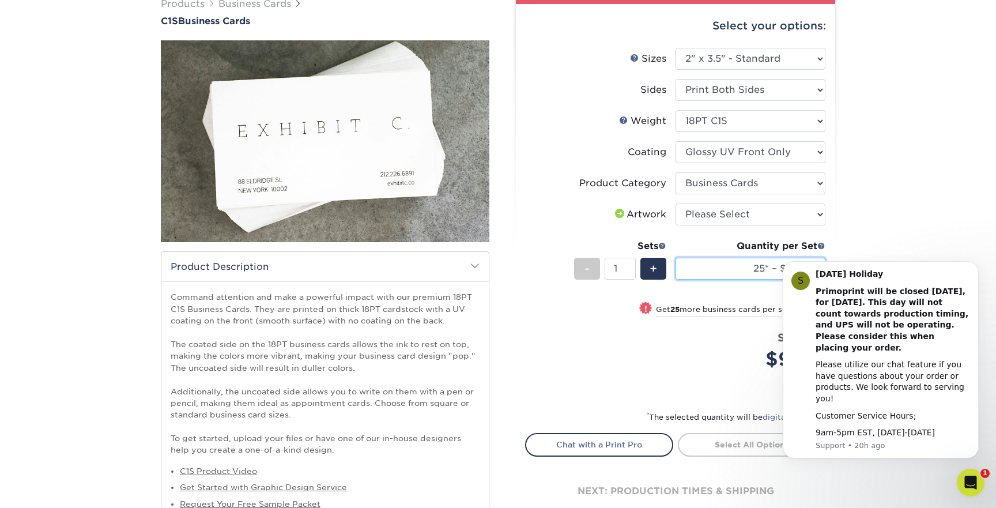
scroll to position [94, 0]
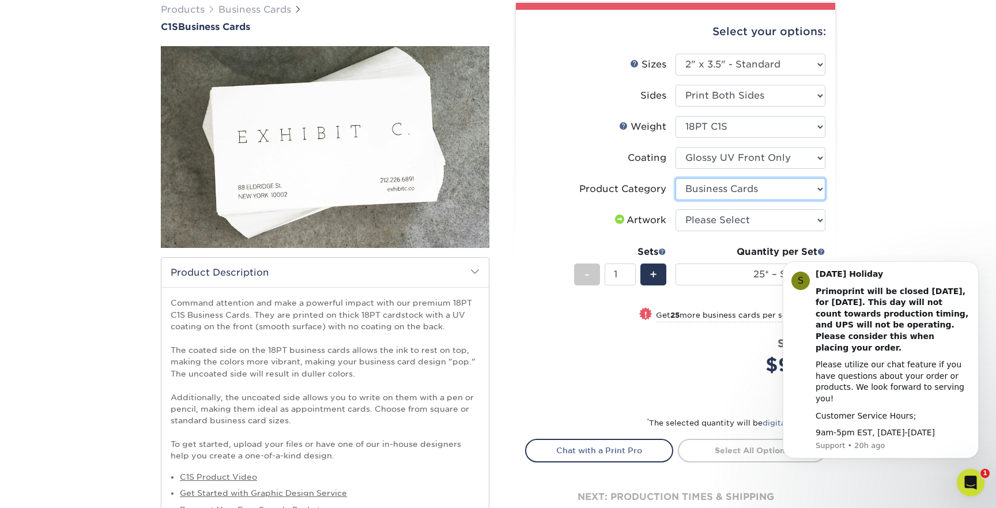
click at [821, 187] on select "Please Select Business Cards" at bounding box center [750, 189] width 150 height 22
click at [813, 160] on select at bounding box center [750, 158] width 150 height 22
click at [819, 159] on select at bounding box center [750, 158] width 150 height 22
select select "3e7618de-abca-4bda-9f97-8b9129e913d8"
click at [675, 147] on select at bounding box center [750, 158] width 150 height 22
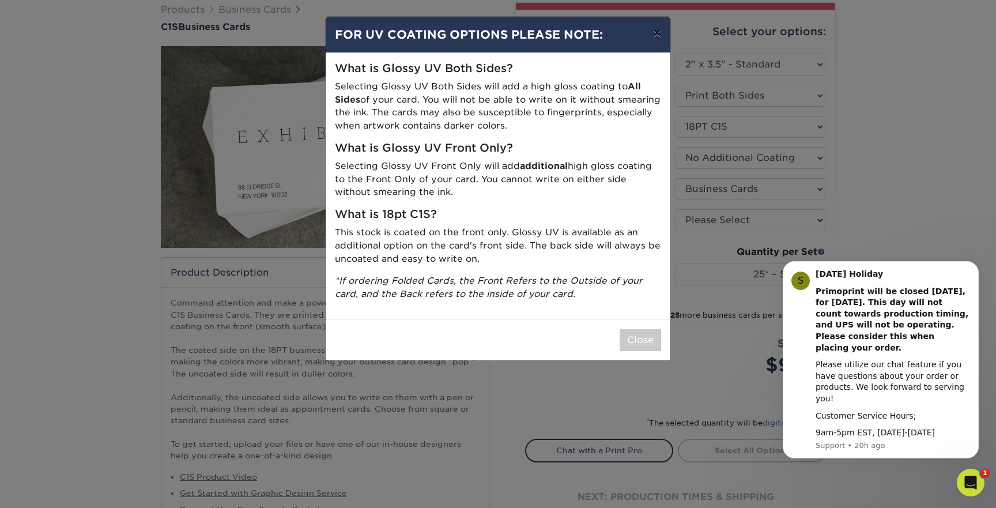
click at [656, 34] on button "×" at bounding box center [657, 33] width 27 height 32
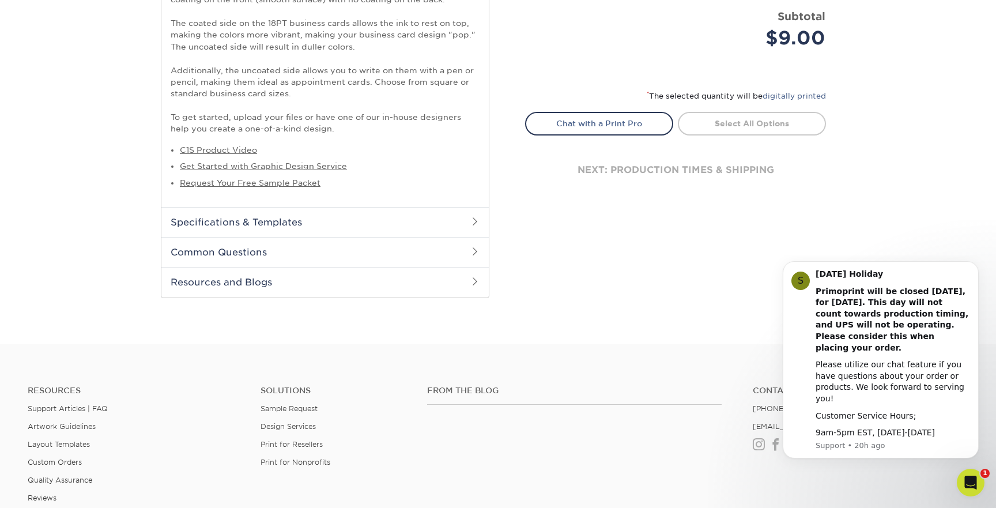
scroll to position [415, 0]
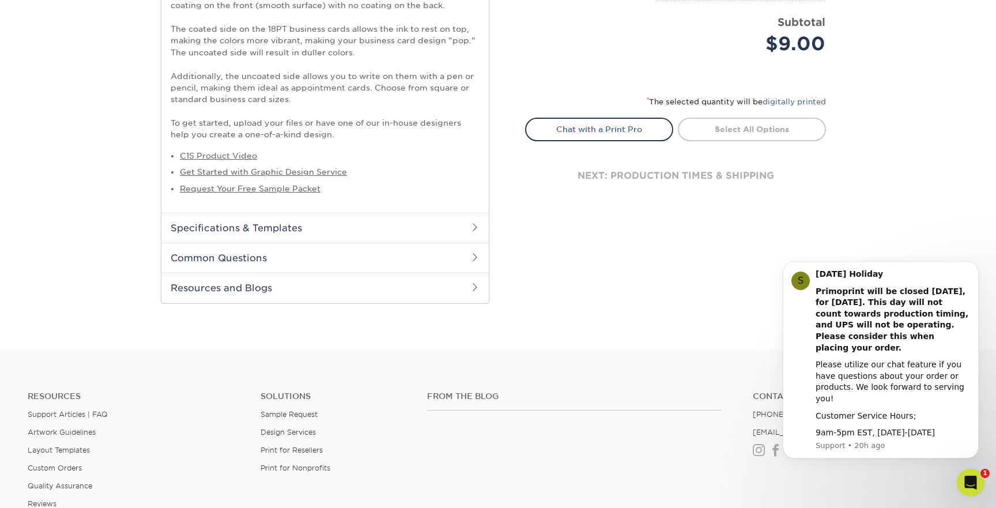
click at [380, 233] on h2 "Specifications & Templates" at bounding box center [324, 228] width 327 height 30
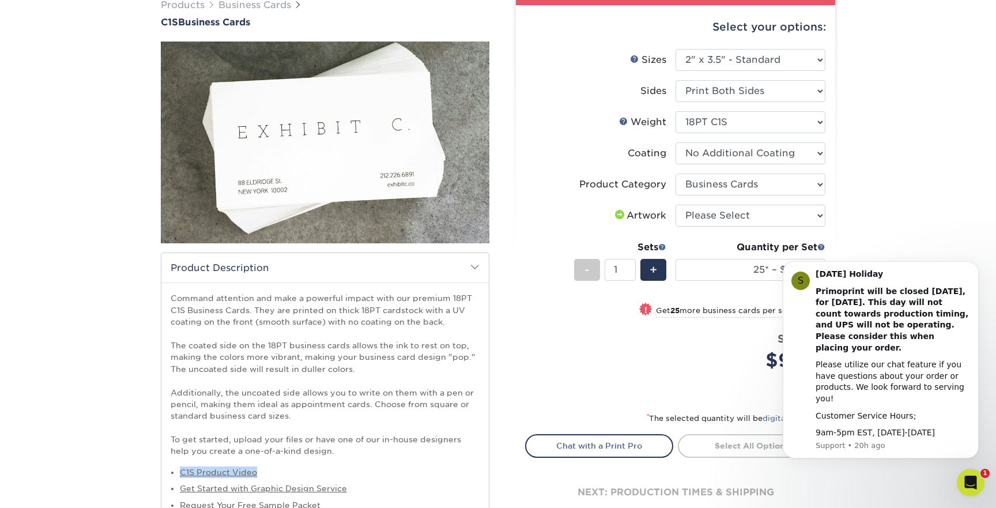
scroll to position [85, 0]
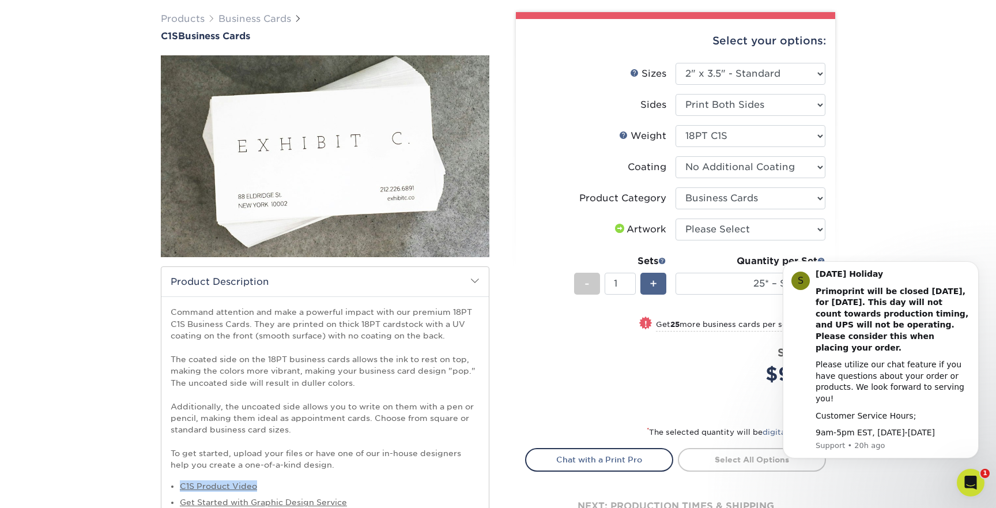
click at [648, 285] on div "+" at bounding box center [653, 283] width 26 height 22
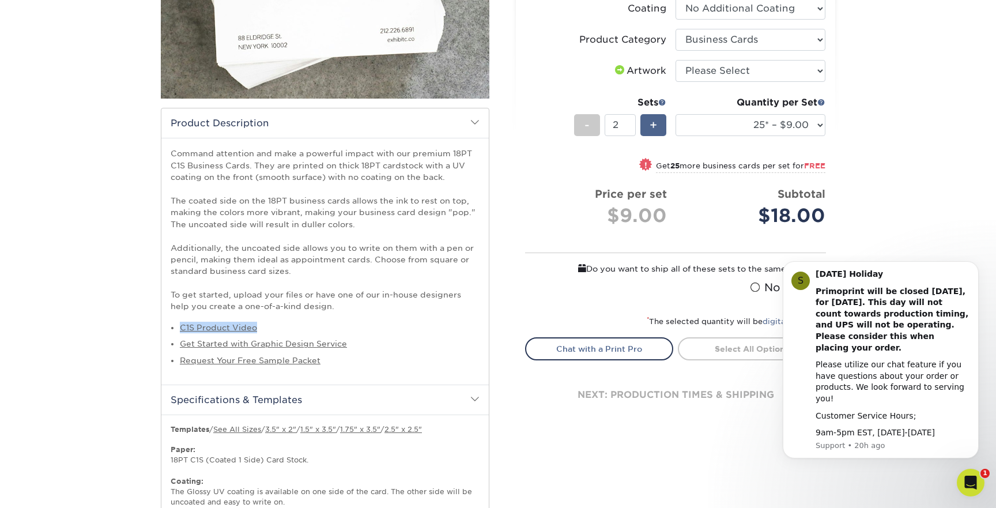
scroll to position [248, 0]
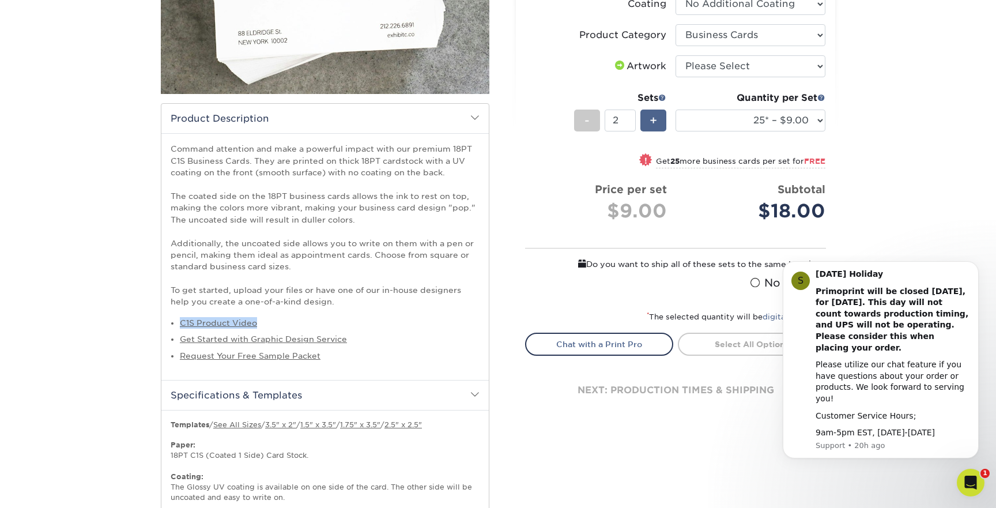
click at [654, 120] on span "+" at bounding box center [652, 120] width 7 height 17
click at [656, 118] on span "+" at bounding box center [652, 120] width 7 height 17
drag, startPoint x: 621, startPoint y: 119, endPoint x: 605, endPoint y: 120, distance: 16.1
click at [605, 120] on input "4" at bounding box center [619, 120] width 31 height 22
type input "34"
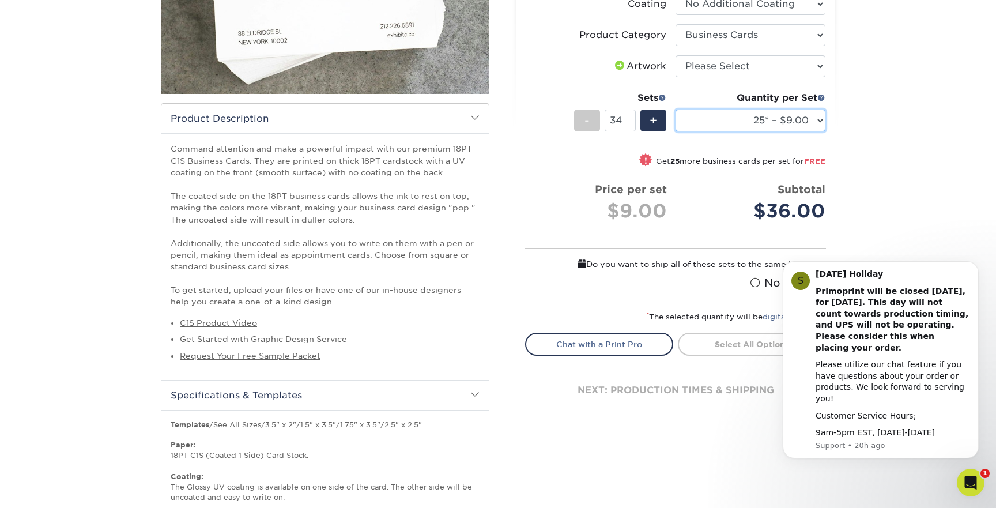
click at [696, 121] on select "25* – $9.00 50* – $9.00 75* – $9.00 100* – $9.00 250* – $19.00 500 – $37.00 100…" at bounding box center [750, 120] width 150 height 22
click at [708, 124] on select "25* – $9.00 50* – $9.00 75* – $9.00 100* – $9.00 250* – $19.00 500 – $37.00 100…" at bounding box center [750, 120] width 150 height 22
select select "100* – $9.00"
click at [675, 109] on select "25* – $9.00 50* – $9.00 75* – $9.00 100* – $9.00 250* – $19.00 500 – $37.00 100…" at bounding box center [750, 120] width 150 height 22
click at [819, 117] on select "25* – $9.00 50* – $9.00 75* – $9.00 100* – $9.00 250* – $19.00 500 – $37.00 100…" at bounding box center [750, 120] width 150 height 22
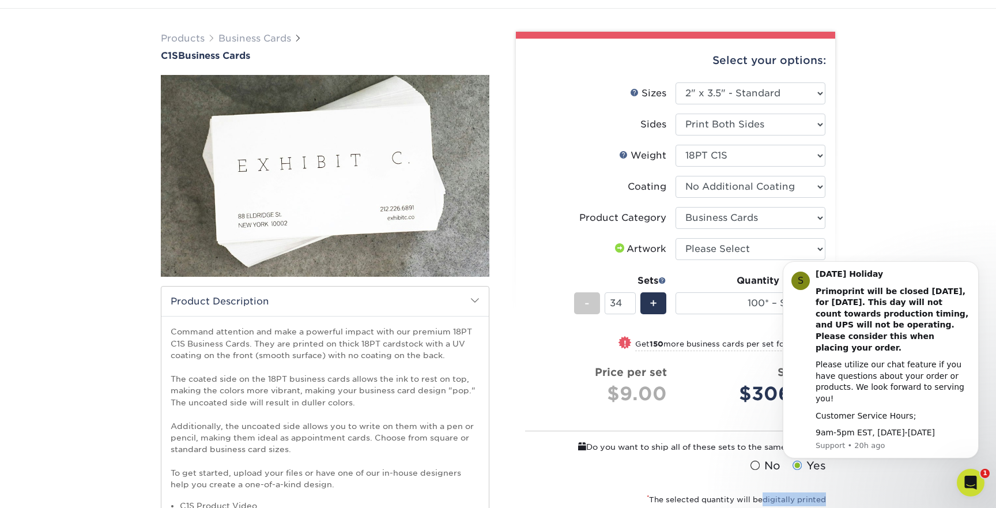
scroll to position [39, 0]
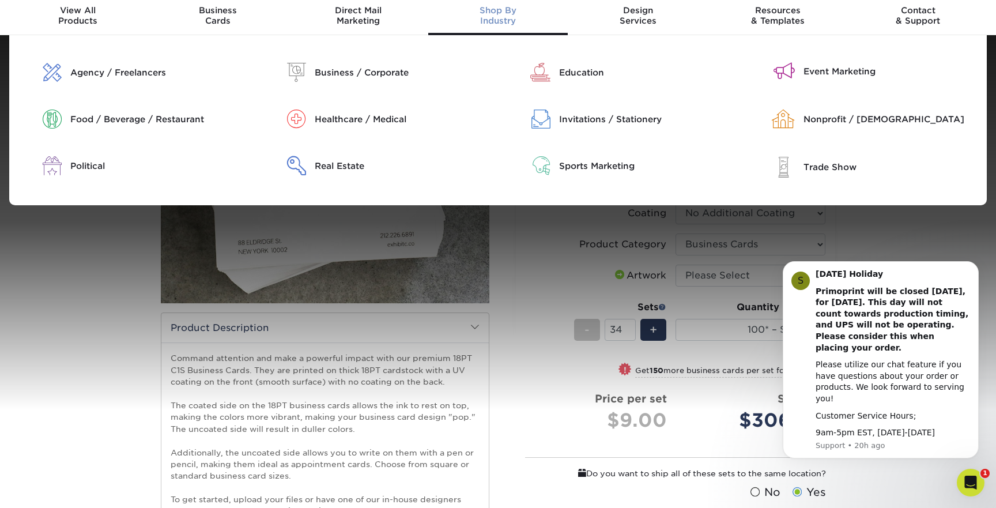
drag, startPoint x: 792, startPoint y: 203, endPoint x: 502, endPoint y: 3, distance: 351.6
